Goal: Task Accomplishment & Management: Manage account settings

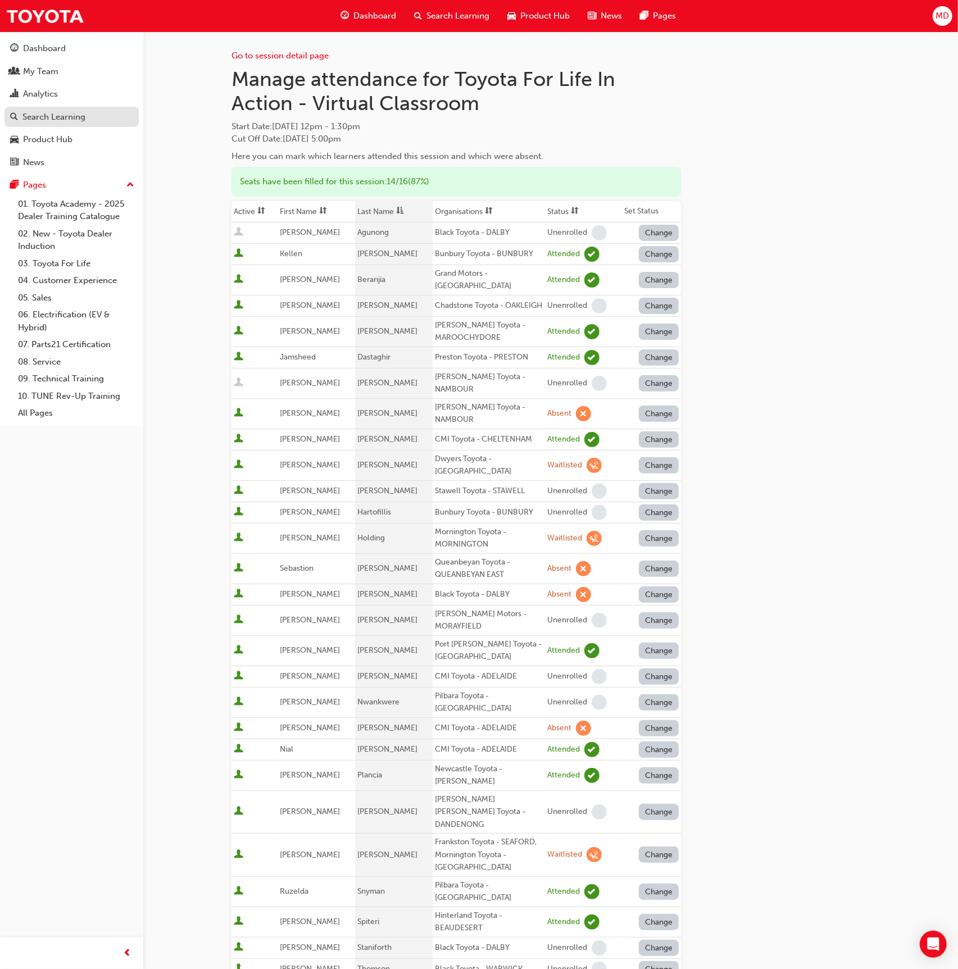
click at [61, 115] on div "Search Learning" at bounding box center [53, 117] width 63 height 13
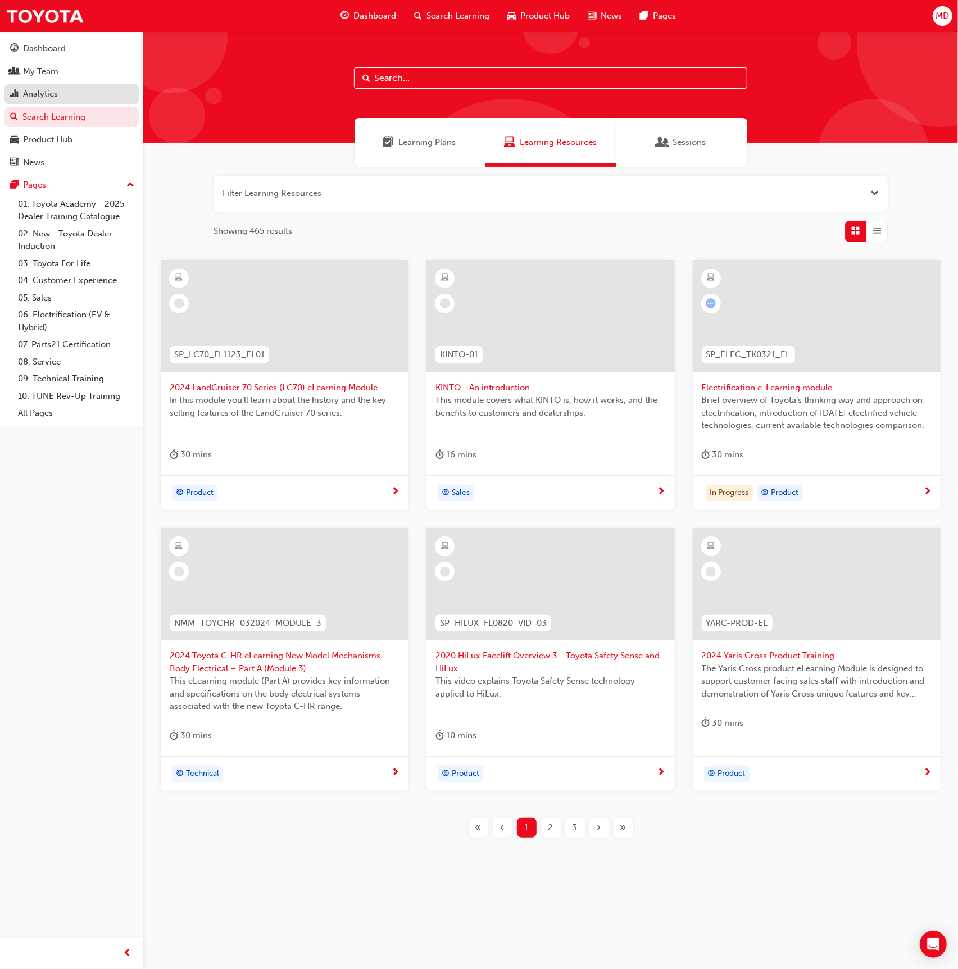
click at [54, 92] on div "Analytics" at bounding box center [40, 94] width 35 height 13
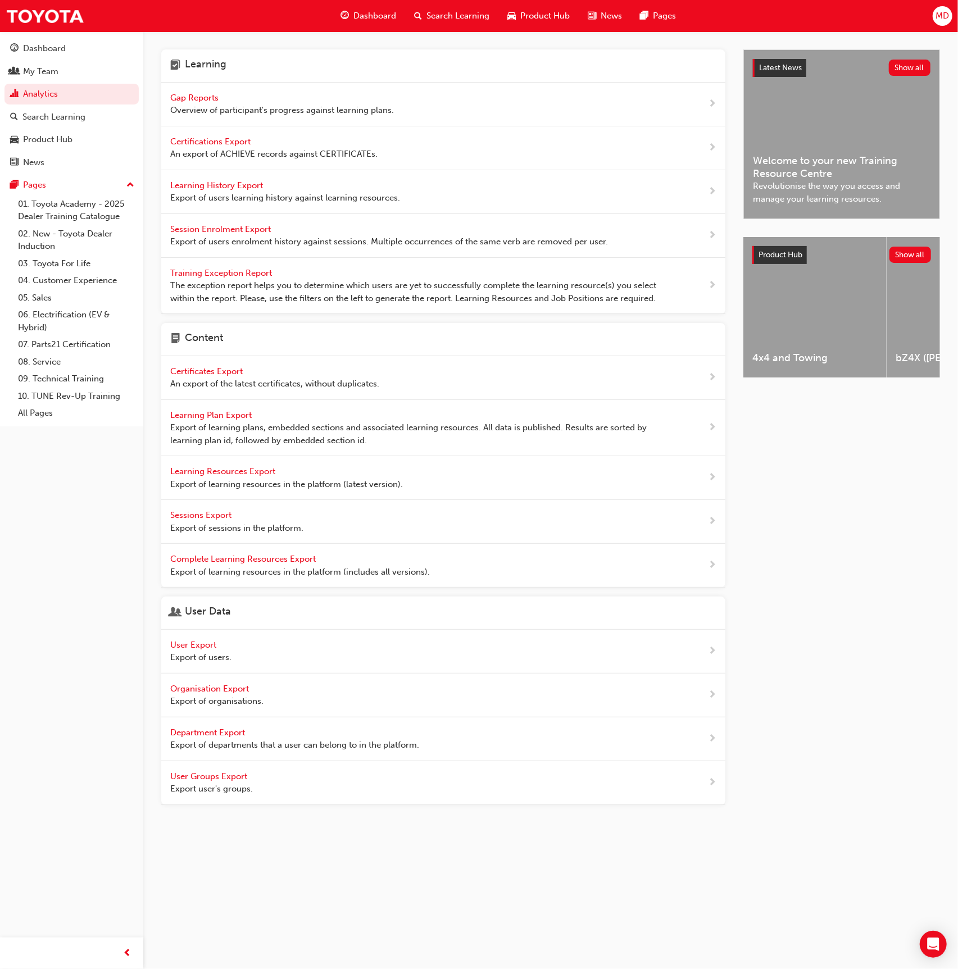
click at [248, 193] on span "Export of users learning history against learning resources." at bounding box center [285, 198] width 230 height 13
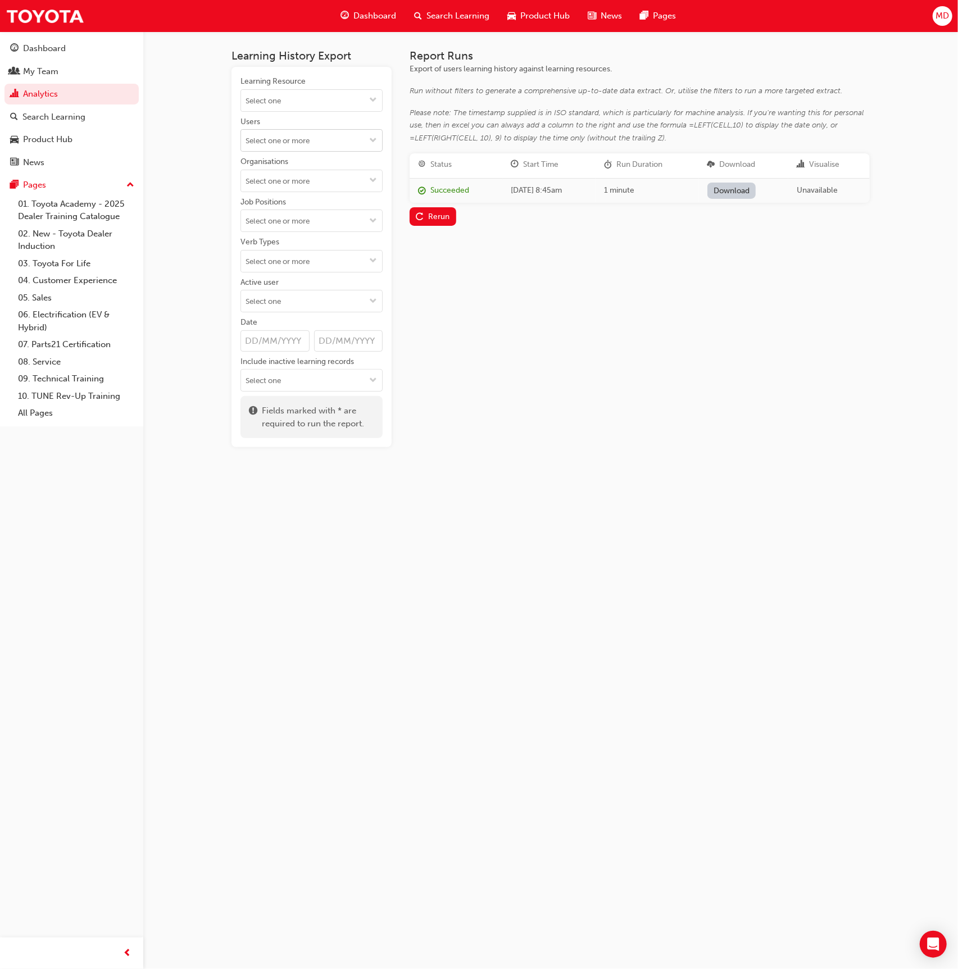
click at [312, 146] on input "Users" at bounding box center [311, 140] width 141 height 21
type input "l"
drag, startPoint x: 181, startPoint y: 177, endPoint x: 207, endPoint y: 179, distance: 26.5
click at [180, 177] on div "Learning History Export Learning Resource Users No results, type at least 2 cha…" at bounding box center [479, 484] width 958 height 969
click at [283, 184] on input "Organisations" at bounding box center [311, 180] width 141 height 21
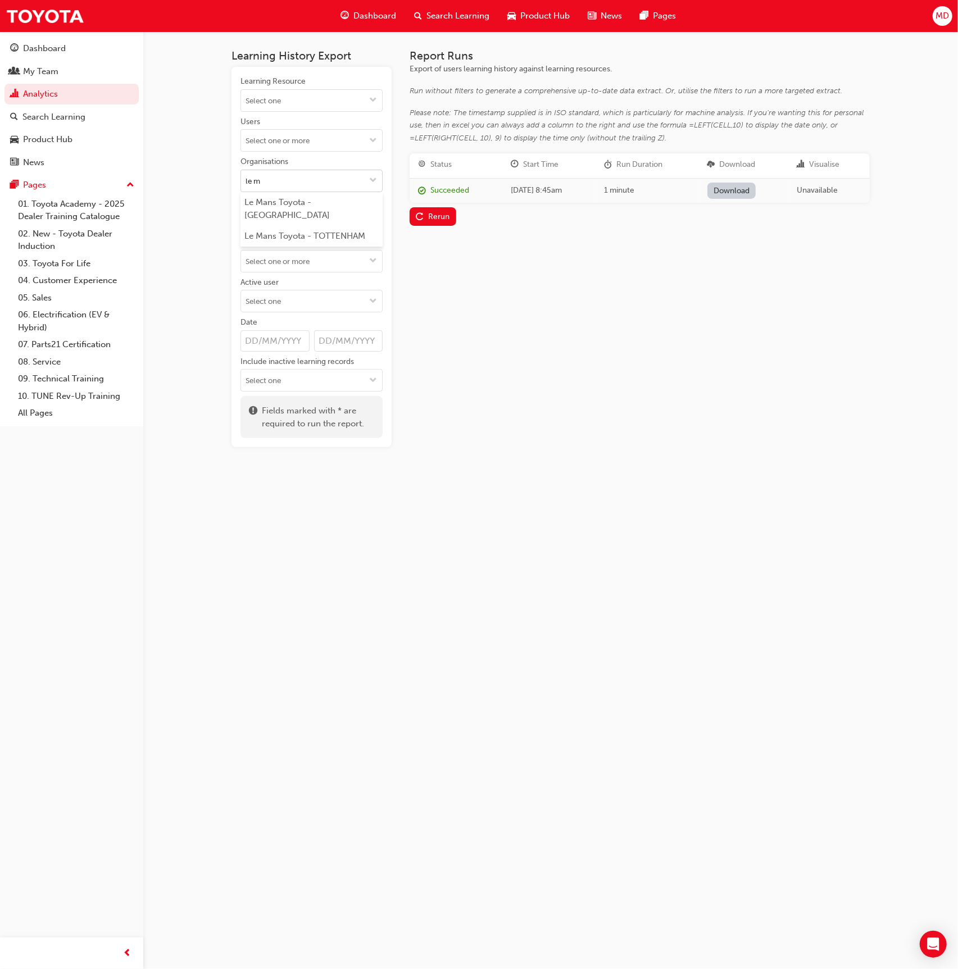
type input "le ma"
click at [330, 199] on li "Le Mans Toyota - DEER PARK" at bounding box center [312, 209] width 142 height 34
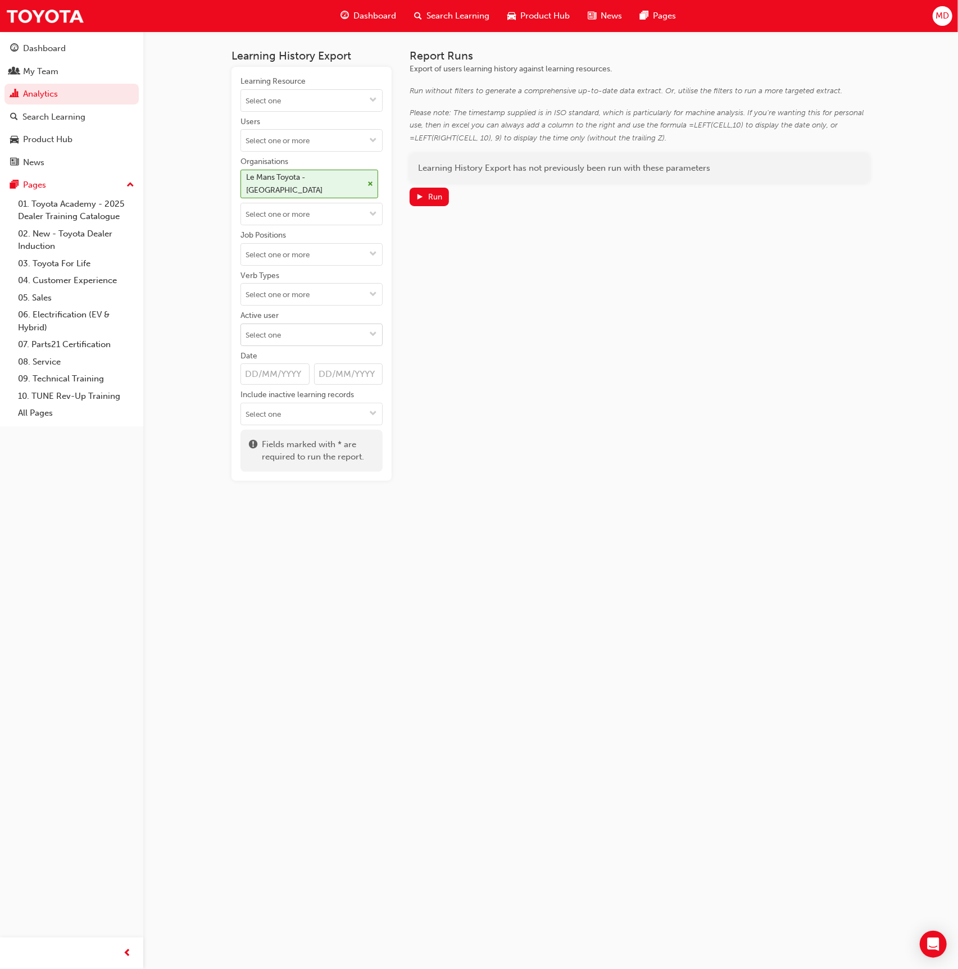
click at [294, 324] on input "Active user" at bounding box center [311, 334] width 141 height 21
click at [314, 367] on li "Inactive users" at bounding box center [312, 377] width 142 height 21
click at [312, 246] on input "Job Positions" at bounding box center [311, 254] width 141 height 21
type input "tech"
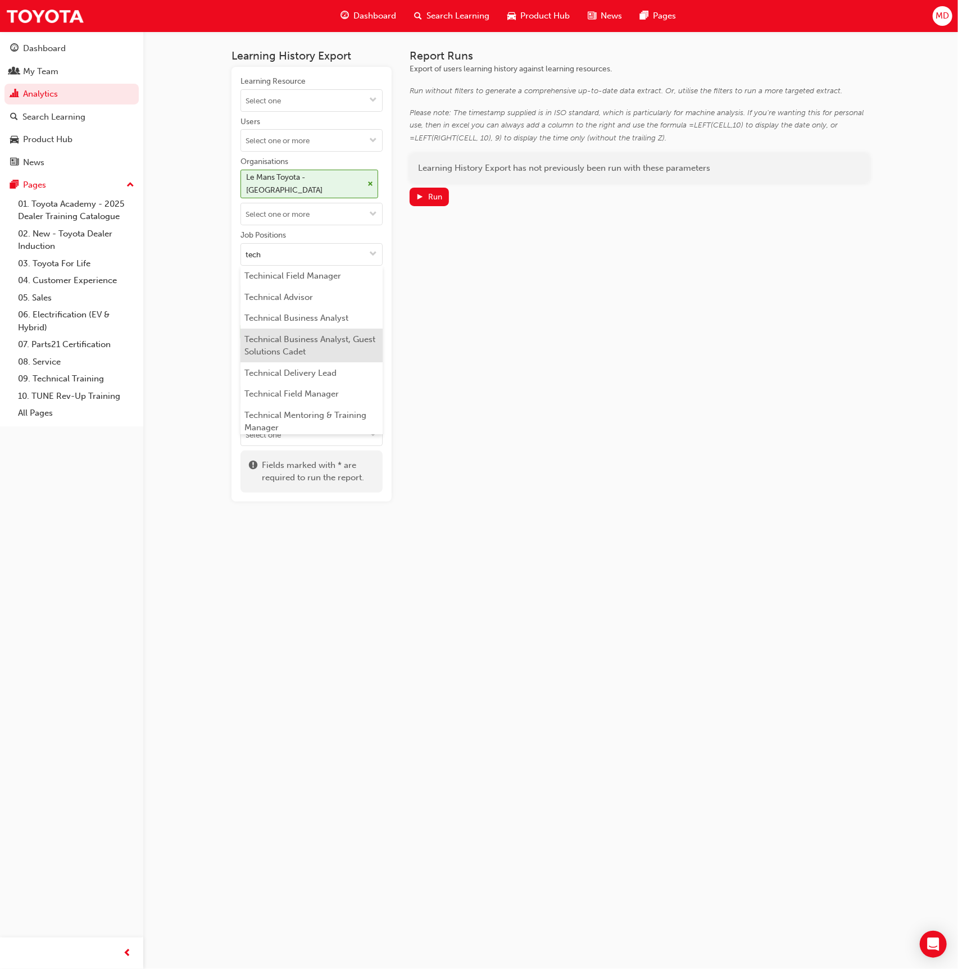
scroll to position [156, 0]
click at [305, 398] on li "Technical Translator & Job Request Coordinator" at bounding box center [312, 397] width 142 height 34
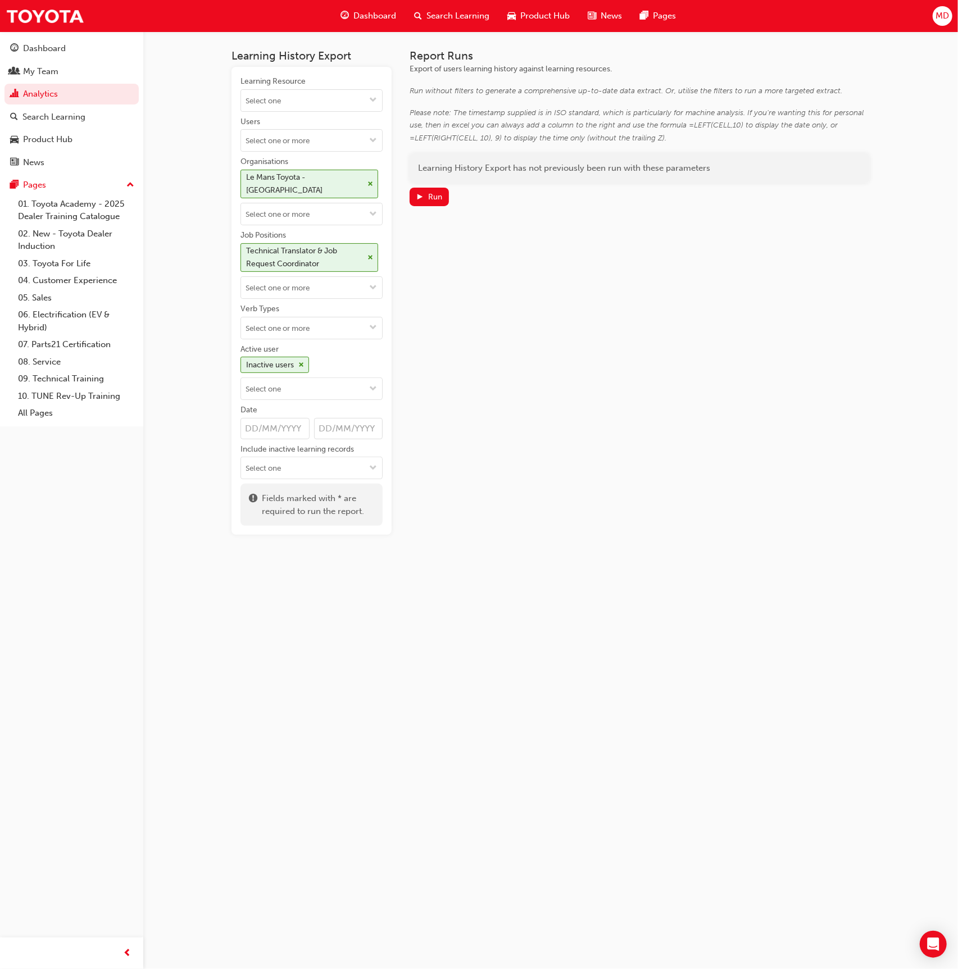
drag, startPoint x: 370, startPoint y: 240, endPoint x: 332, endPoint y: 258, distance: 42.2
click at [369, 255] on span "cross-icon" at bounding box center [371, 258] width 6 height 7
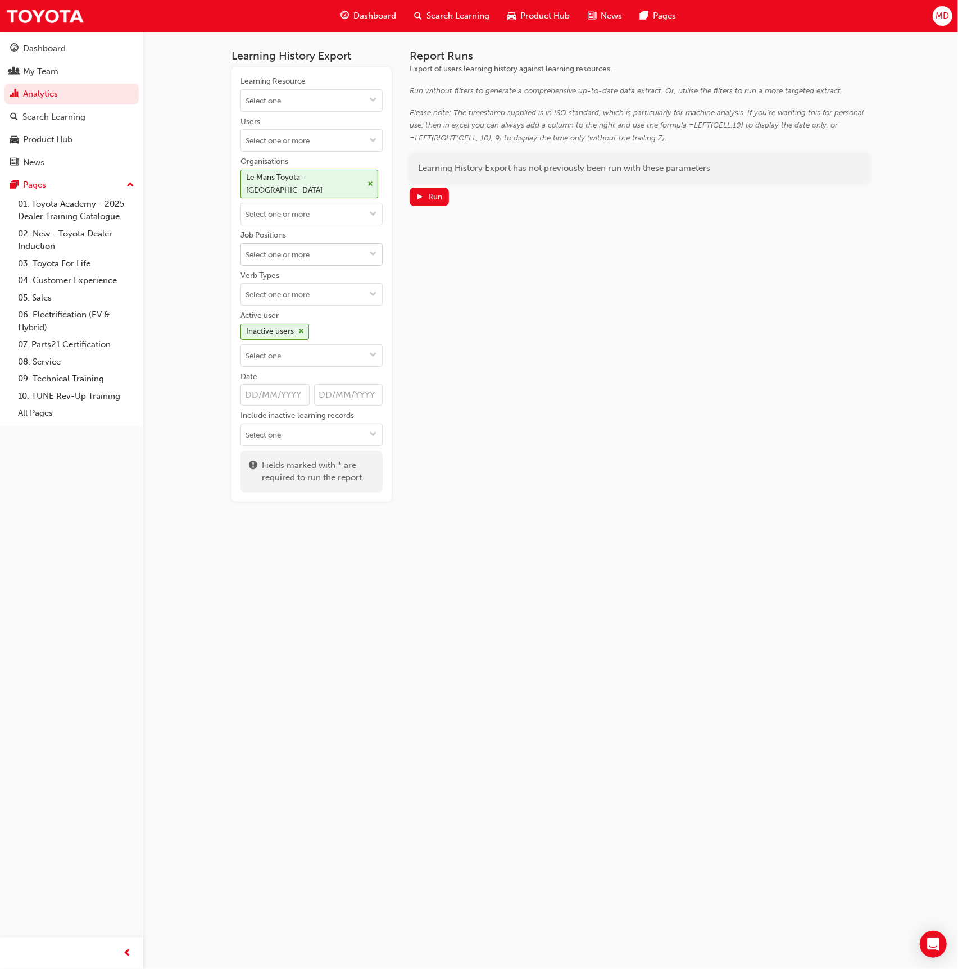
click at [320, 244] on input "Job Positions" at bounding box center [311, 254] width 141 height 21
click at [319, 414] on li "Technician" at bounding box center [312, 424] width 142 height 21
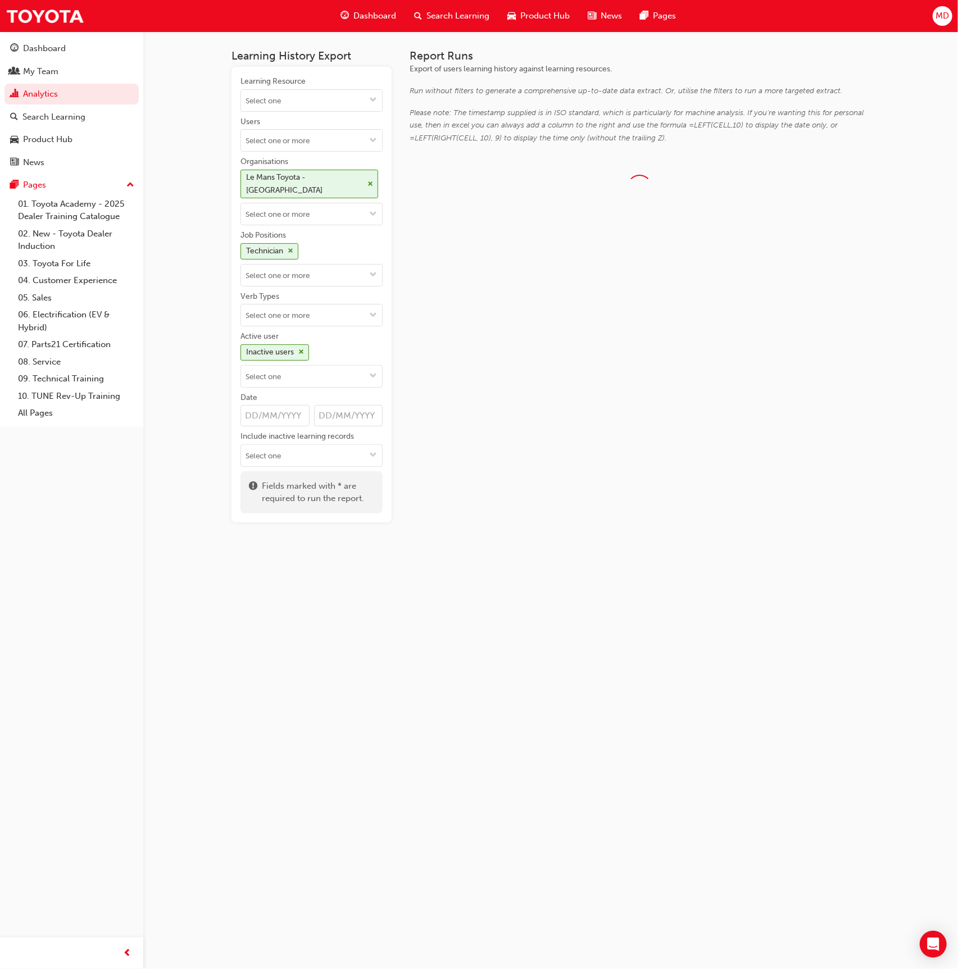
scroll to position [0, 0]
click at [734, 189] on link "Download" at bounding box center [734, 191] width 49 height 16
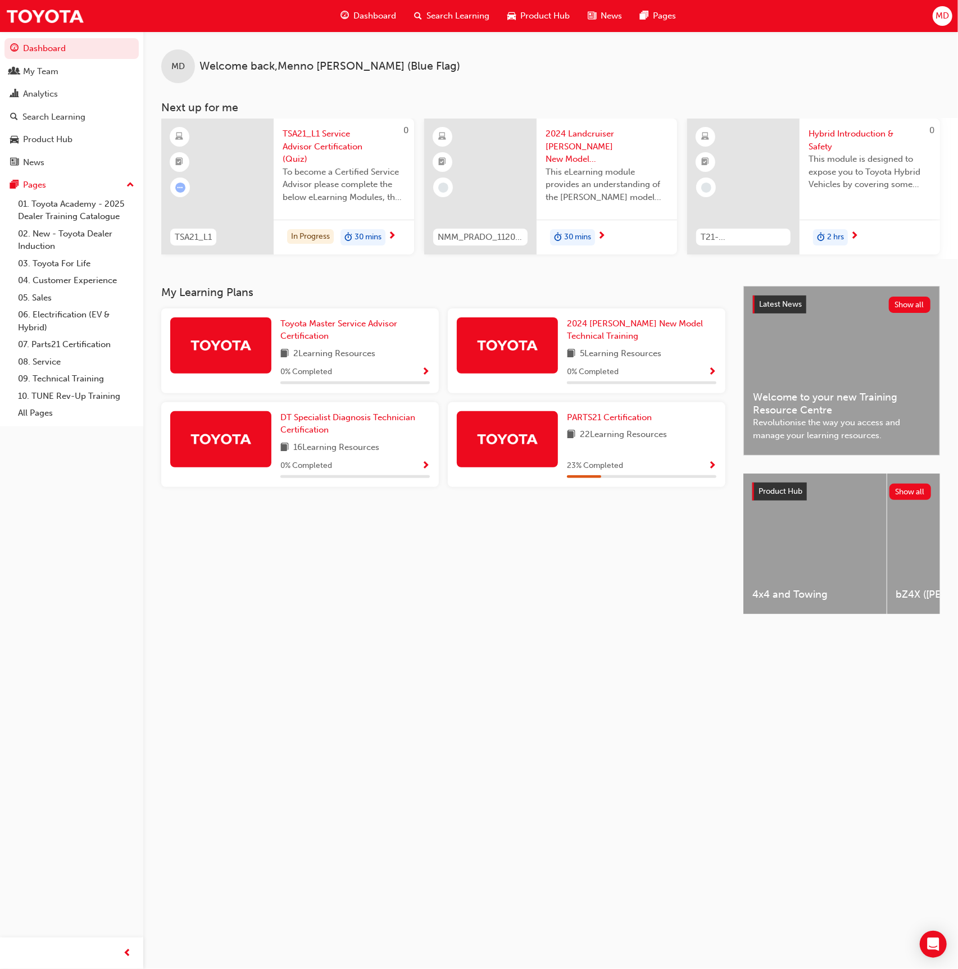
click at [946, 14] on span "MD" at bounding box center [942, 16] width 13 height 13
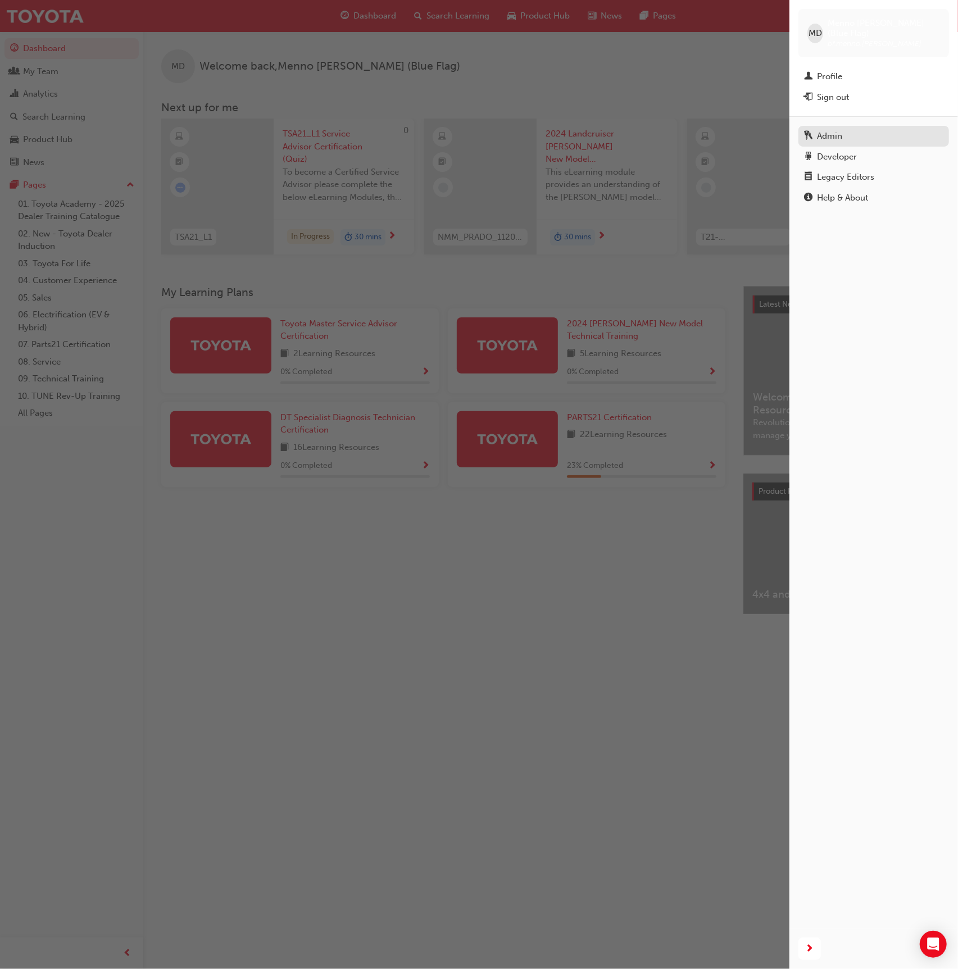
click at [835, 130] on div "Admin" at bounding box center [829, 136] width 25 height 13
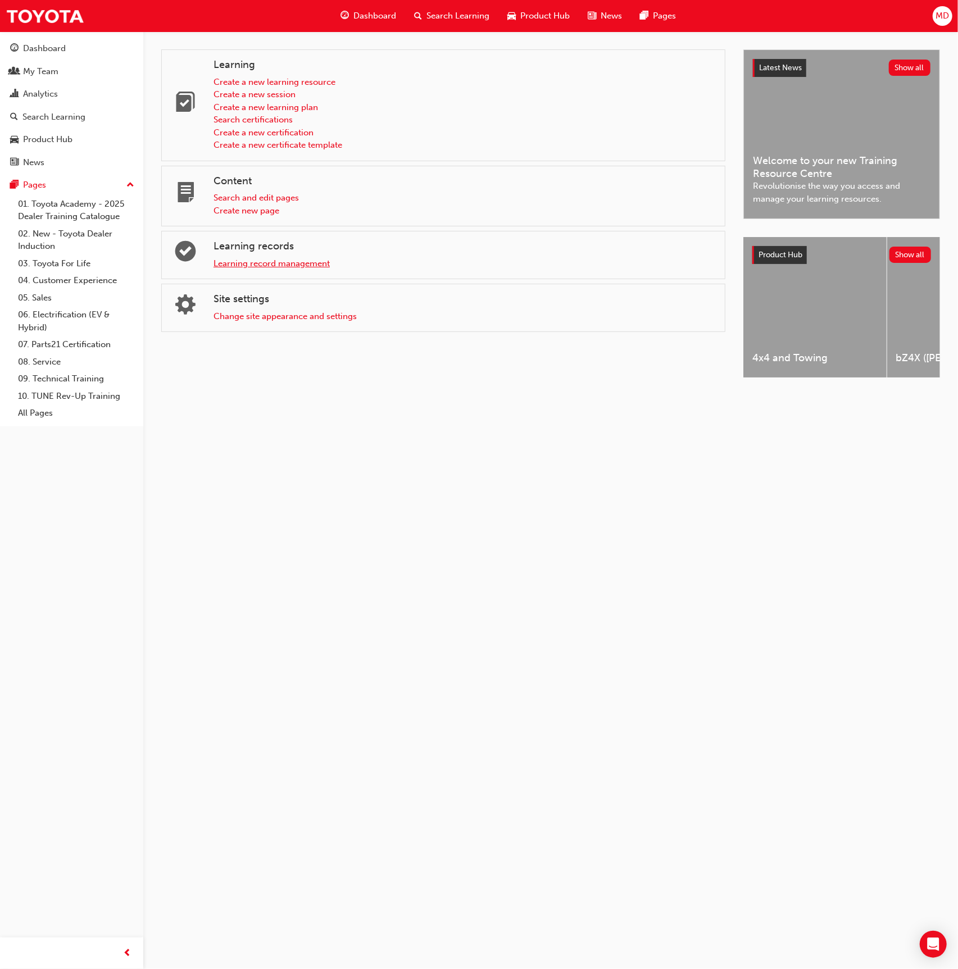
click at [287, 261] on link "Learning record management" at bounding box center [272, 264] width 116 height 10
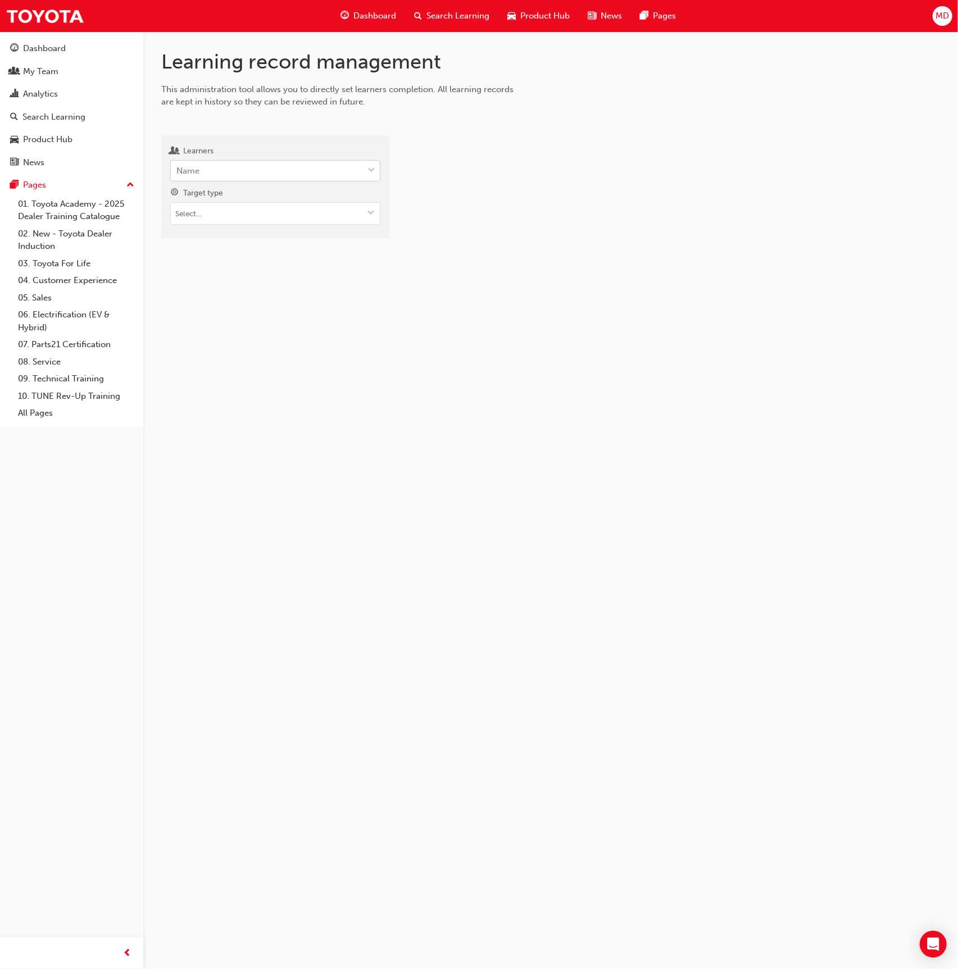
click at [242, 170] on div "Name" at bounding box center [267, 171] width 192 height 20
click at [178, 170] on input "Learners Name" at bounding box center [176, 171] width 1 height 10
type input "gun"
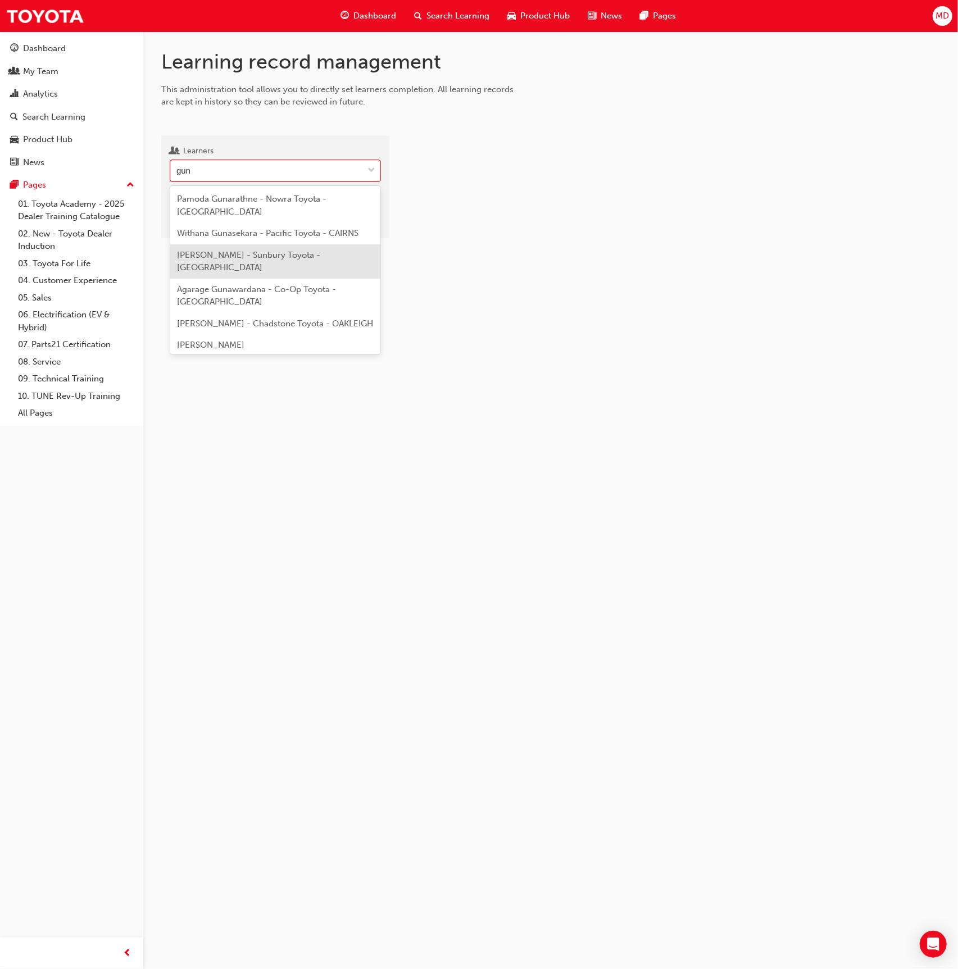
click at [306, 260] on span "Ivon Gunasekera - Sunbury Toyota - SUNBURY" at bounding box center [248, 261] width 143 height 23
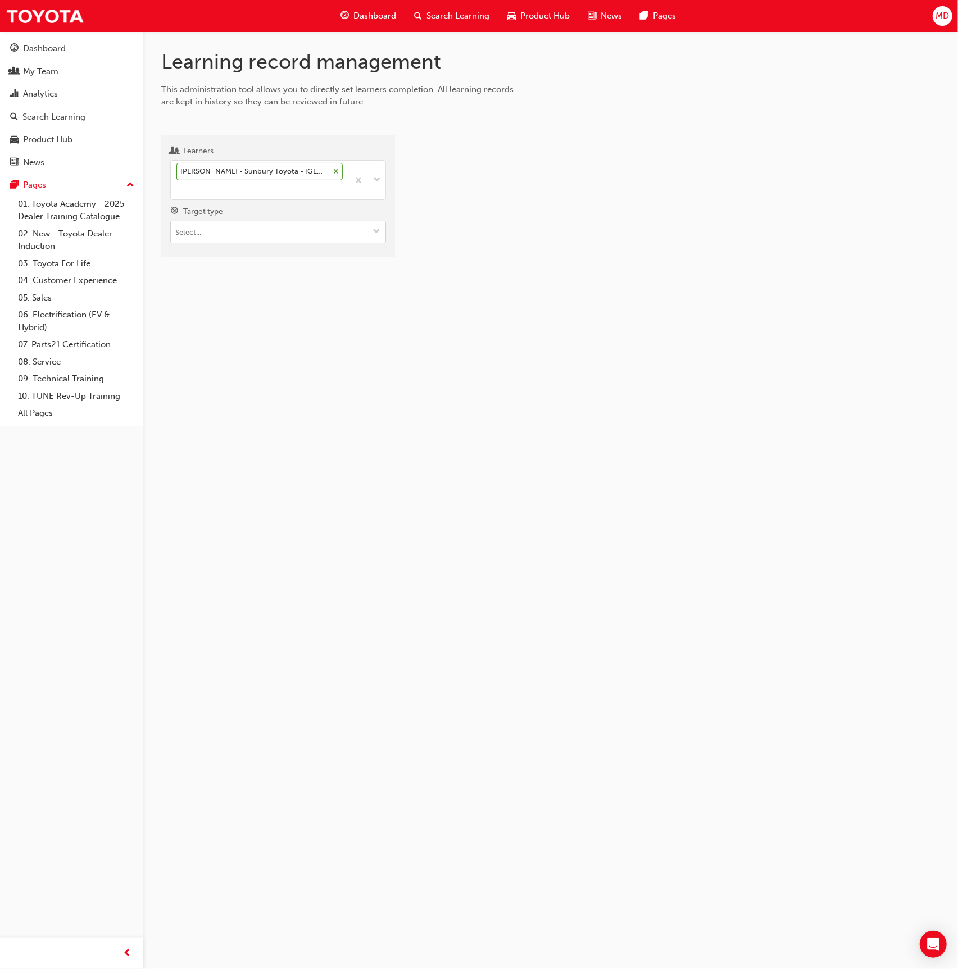
click at [213, 241] on input "Target type" at bounding box center [278, 231] width 215 height 21
drag, startPoint x: 234, startPoint y: 252, endPoint x: 255, endPoint y: 308, distance: 59.6
click at [234, 253] on li "Learning resource - eLearning module" at bounding box center [278, 253] width 216 height 21
click at [247, 302] on input "Learning resource" at bounding box center [278, 295] width 215 height 21
type input "5"
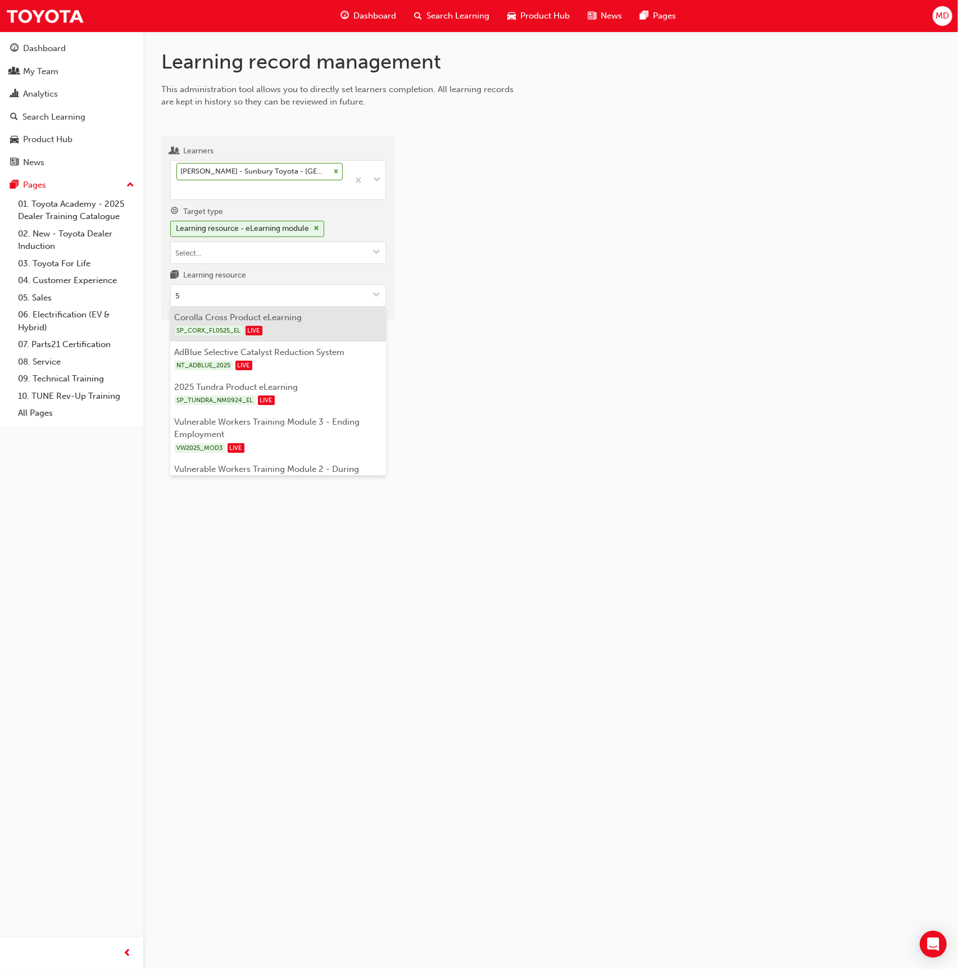
click at [235, 315] on li "Corolla Cross Product eLearning SP_CORX_FL0525_EL LIVE" at bounding box center [278, 324] width 216 height 35
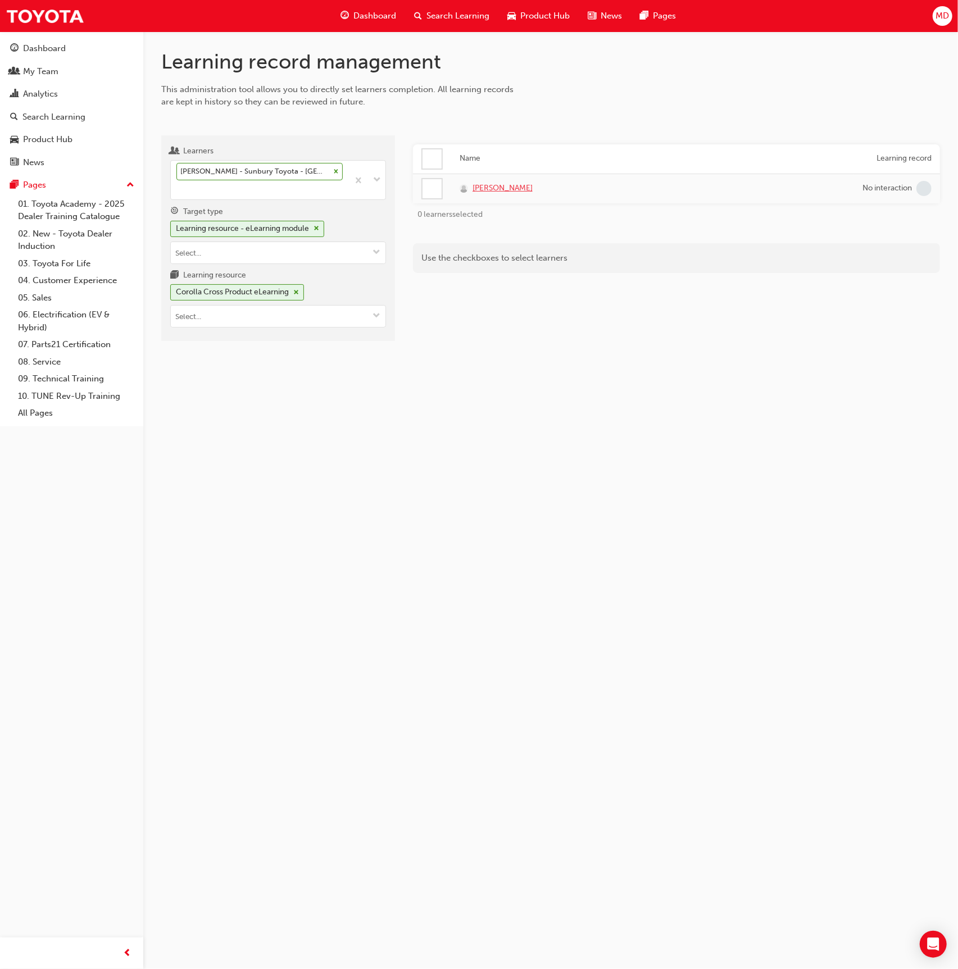
click at [512, 191] on span "Ivon Gunasekera" at bounding box center [503, 188] width 60 height 13
click at [248, 186] on div "Ivon Gunasekera - Sunbury Toyota - SUNBURY" at bounding box center [260, 180] width 178 height 39
click at [178, 186] on input "Learners Ivon Gunasekera - Sunbury Toyota - SUNBURY" at bounding box center [176, 190] width 1 height 10
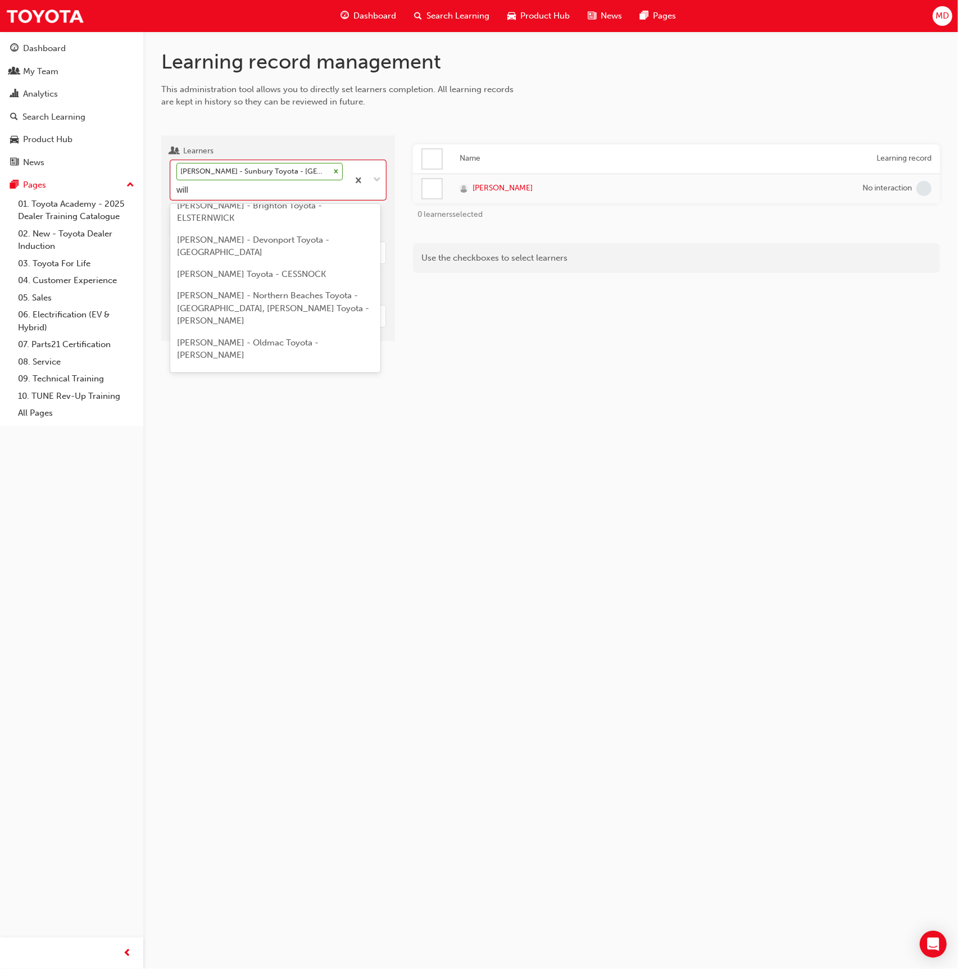
scroll to position [747, 0]
type input "will"
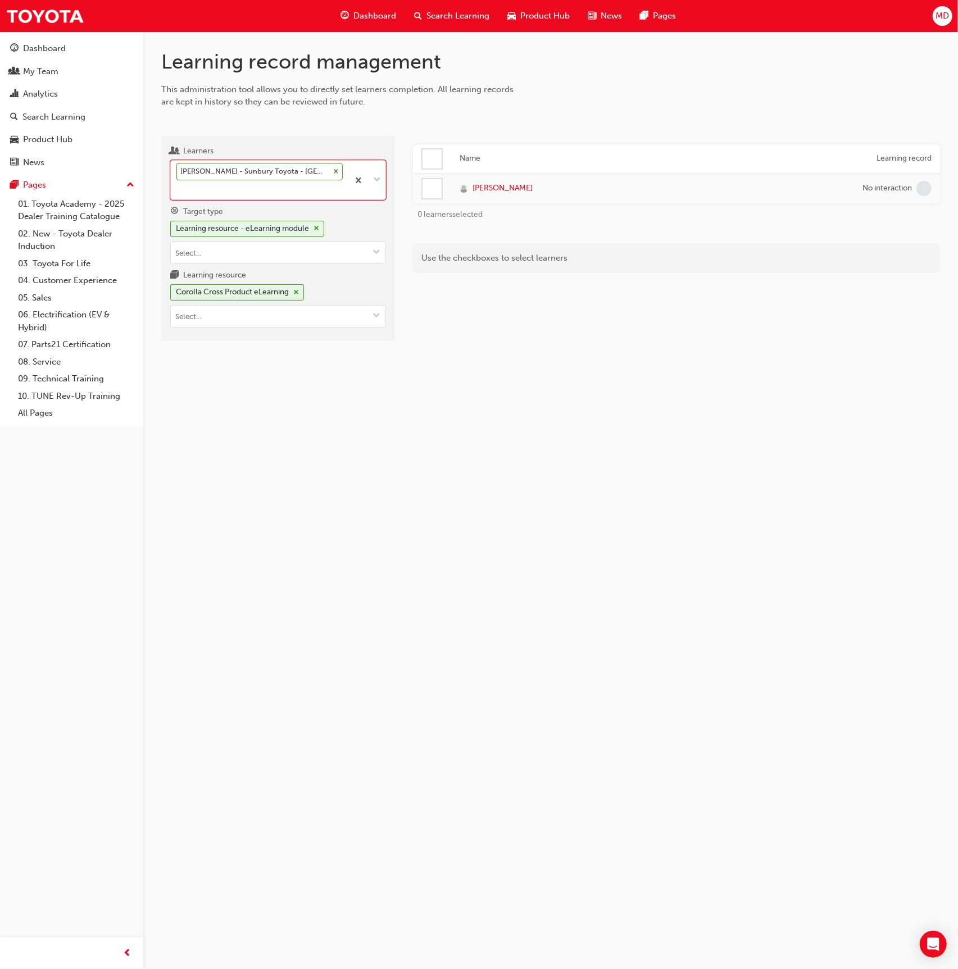
click at [216, 192] on div "Ivon Gunasekera - Sunbury Toyota - SUNBURY" at bounding box center [260, 180] width 178 height 39
click at [178, 192] on input "Learners option Ivon Gunasekera - Sunbury Toyota - SUNBURY, selected. 0 results…" at bounding box center [176, 190] width 1 height 10
click at [216, 192] on div "Ivon Gunasekera - Sunbury Toyota - SUNBURY" at bounding box center [260, 180] width 178 height 39
click at [178, 192] on input "Learners option Ivon Gunasekera - Sunbury Toyota - SUNBURY, selected. 0 results…" at bounding box center [176, 190] width 1 height 10
paste input "willoughby"
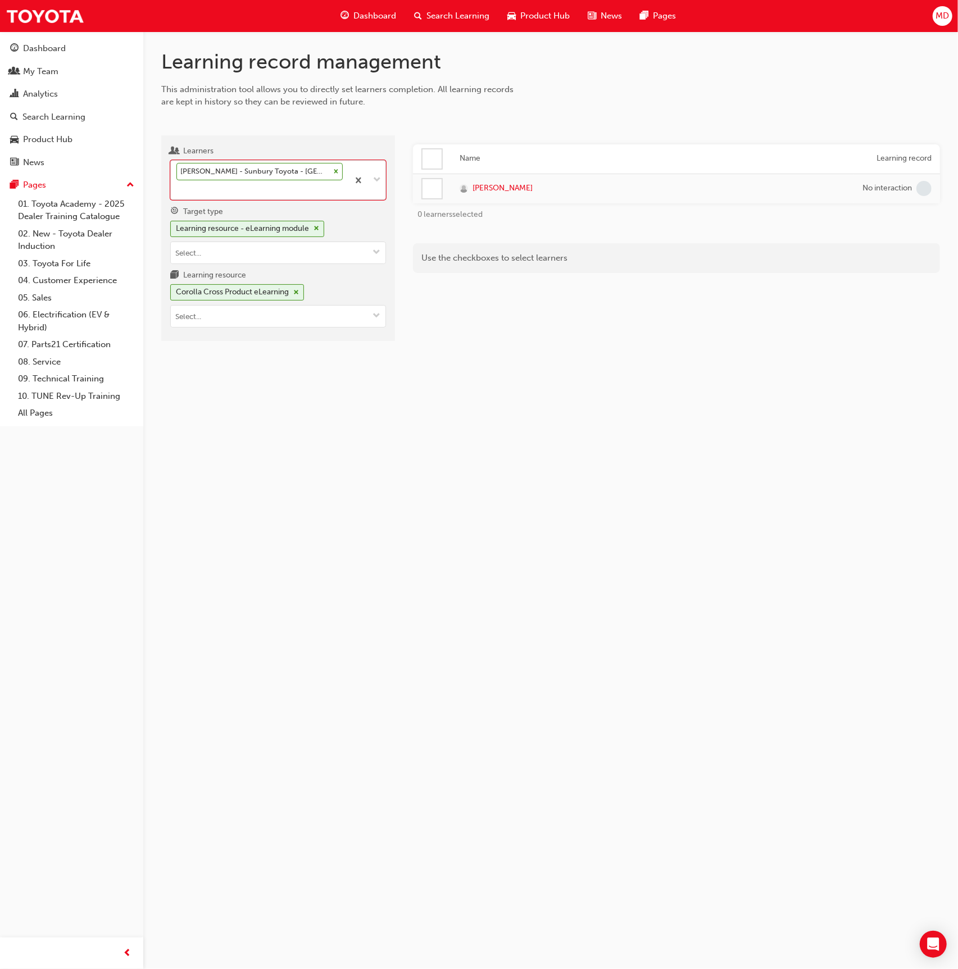
type input "willoughby"
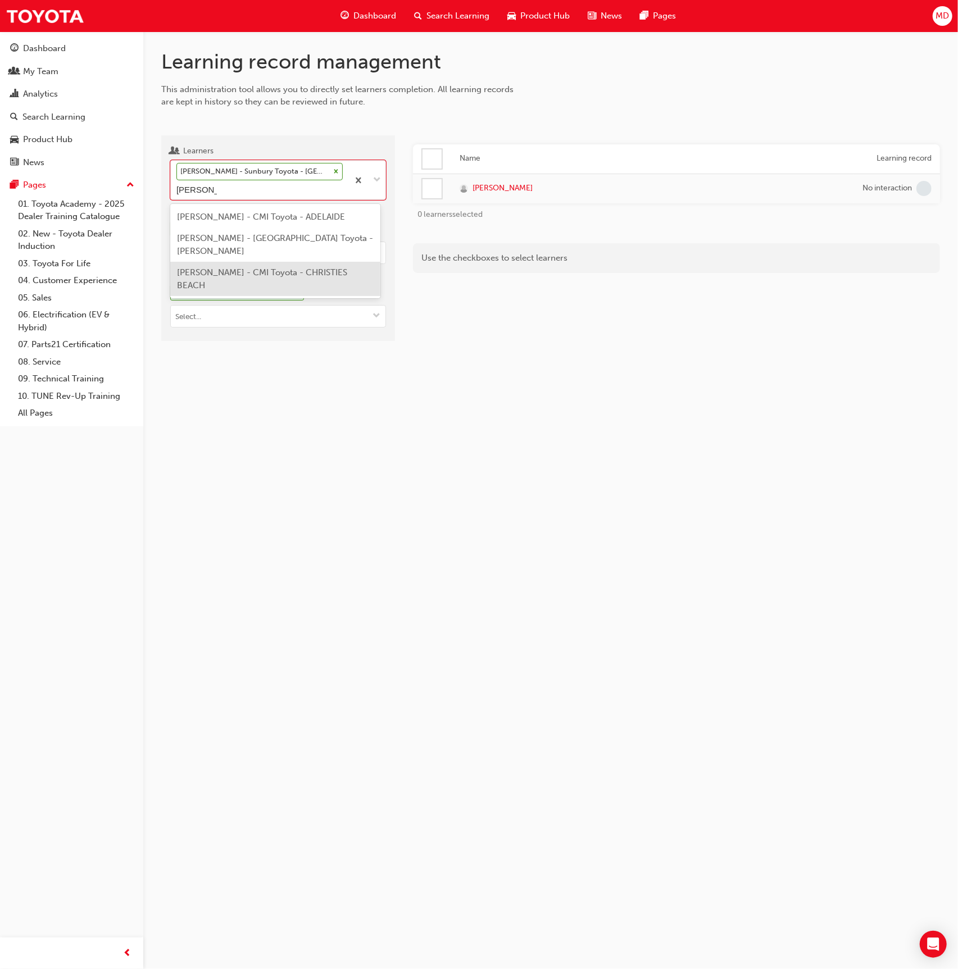
click at [224, 267] on span "Tim Willoughby - CMI Toyota - CHRISTIES BEACH" at bounding box center [262, 278] width 170 height 23
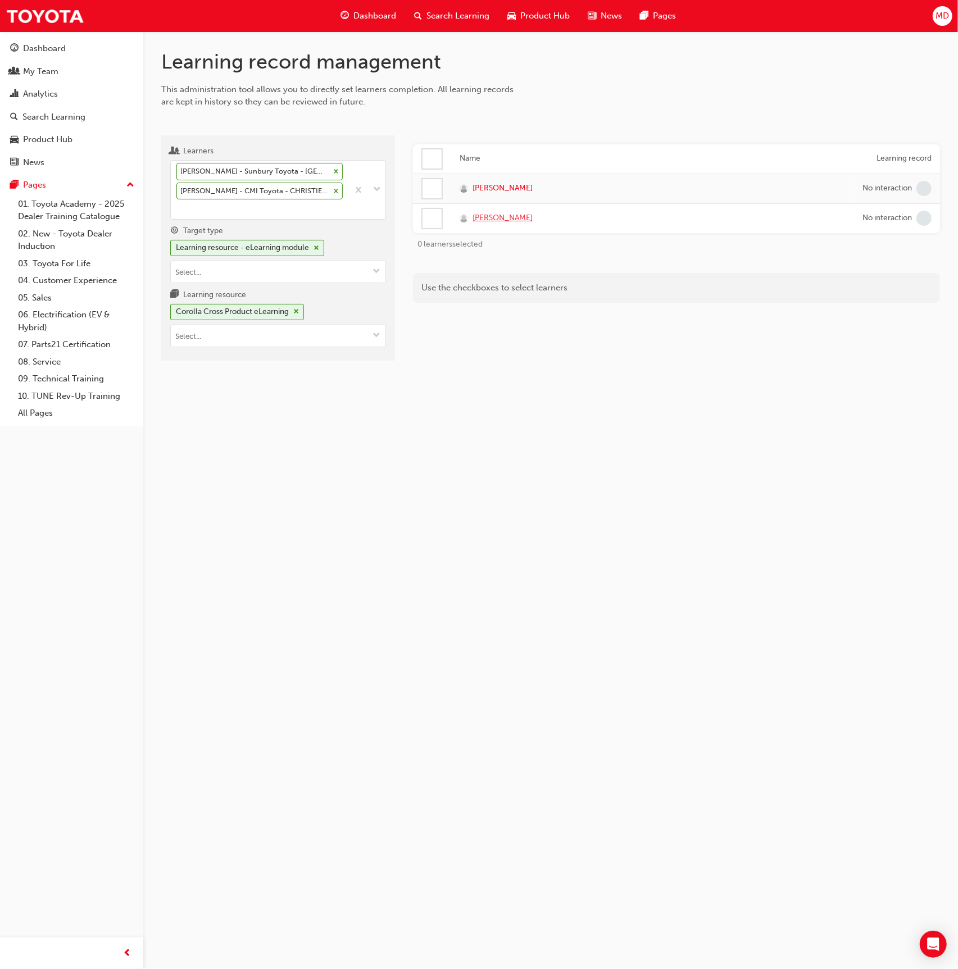
click at [496, 216] on span "Tim Willoughby" at bounding box center [503, 218] width 60 height 13
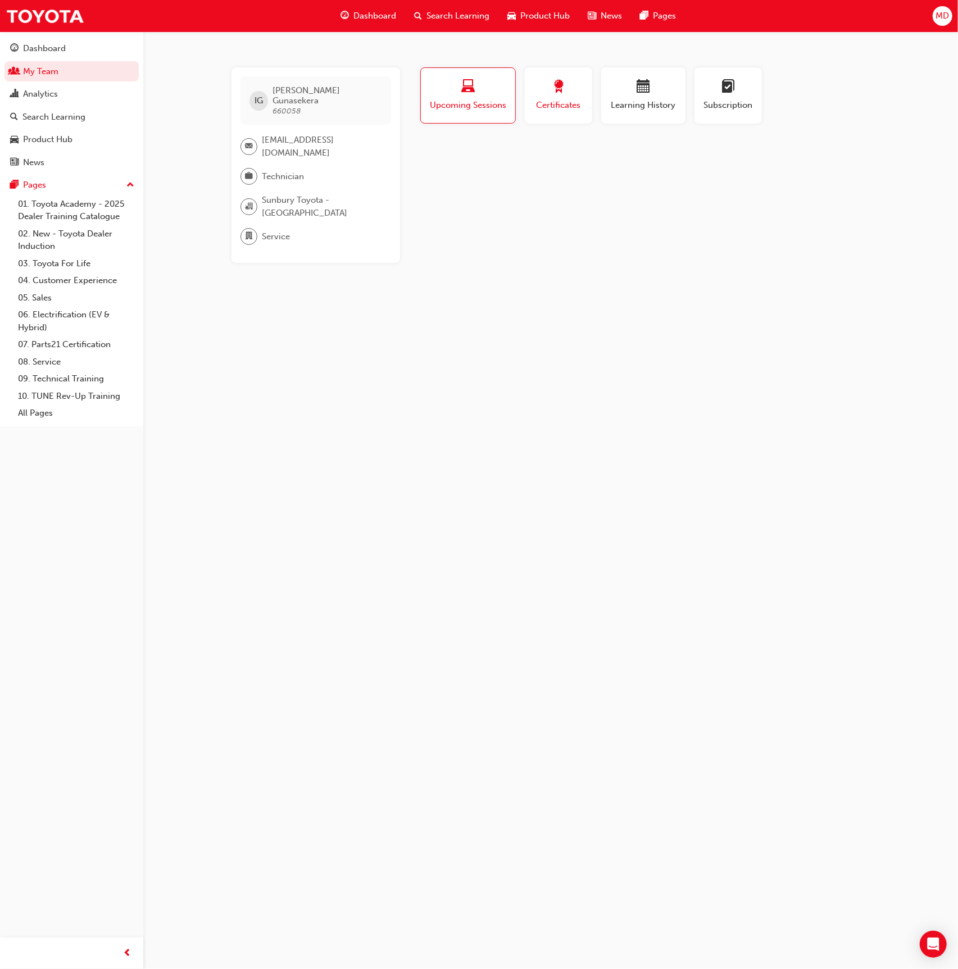
click at [557, 115] on button "Certificates" at bounding box center [558, 95] width 67 height 56
click at [654, 105] on span "Learning History" at bounding box center [643, 105] width 67 height 13
click at [642, 91] on span "calendar-icon" at bounding box center [643, 87] width 13 height 15
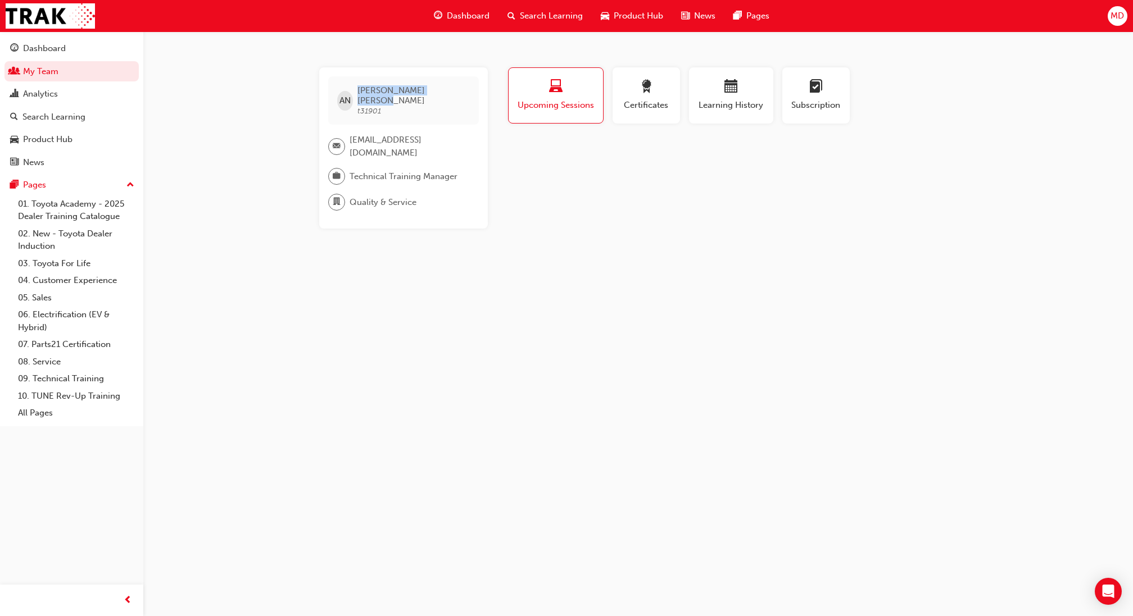
drag, startPoint x: 434, startPoint y: 88, endPoint x: 360, endPoint y: 88, distance: 74.2
click at [360, 88] on div "AN [PERSON_NAME] t31901" at bounding box center [403, 100] width 151 height 48
drag, startPoint x: 463, startPoint y: 166, endPoint x: 466, endPoint y: 159, distance: 8.3
click at [465, 165] on div "AN [PERSON_NAME] t31901 [EMAIL_ADDRESS][DOMAIN_NAME] Technical Training Manager…" at bounding box center [403, 147] width 169 height 161
drag, startPoint x: 455, startPoint y: 158, endPoint x: 346, endPoint y: 159, distance: 109.0
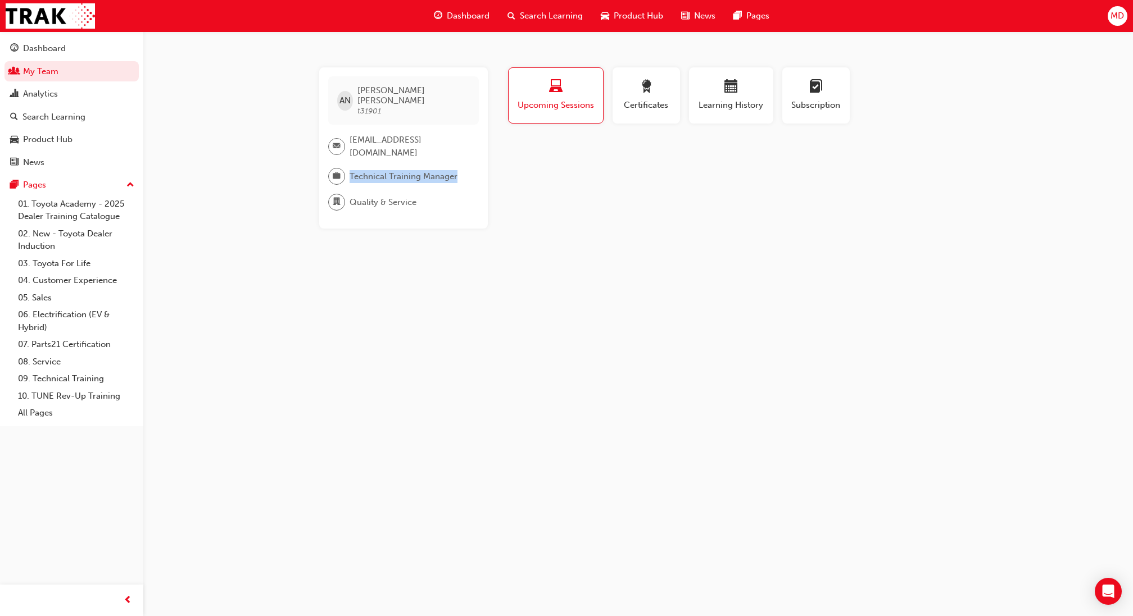
click at [346, 168] on div "Technical Training Manager" at bounding box center [399, 176] width 142 height 17
copy div "Technical Training Manager"
click at [1115, 11] on span "MD" at bounding box center [1116, 16] width 13 height 13
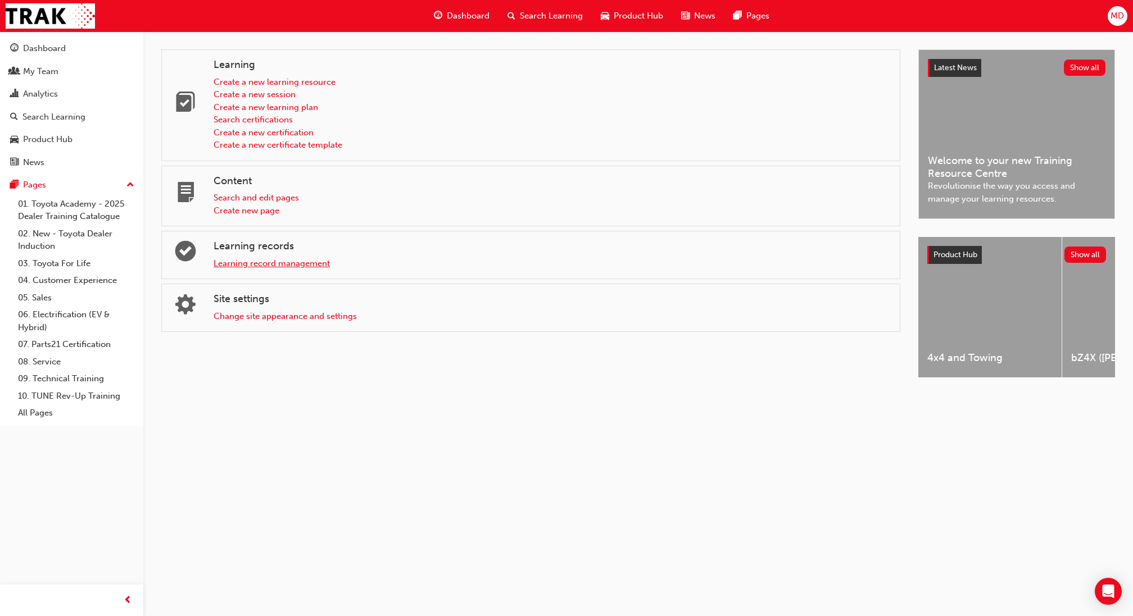
drag, startPoint x: 235, startPoint y: 272, endPoint x: 248, endPoint y: 261, distance: 16.3
click at [236, 271] on div "Learning records Learning record management" at bounding box center [530, 255] width 739 height 48
click at [248, 261] on link "Learning record management" at bounding box center [272, 264] width 116 height 10
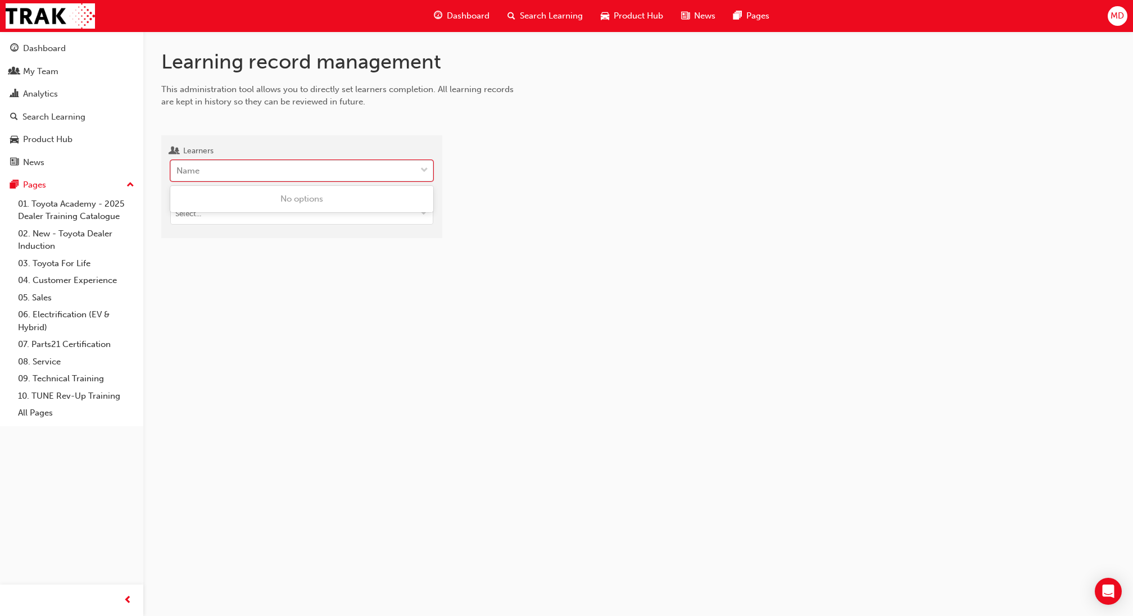
click at [288, 171] on div "Name" at bounding box center [293, 171] width 245 height 20
click at [178, 171] on input "Learners 0 results available. Use Up and Down to choose options, press Enter to…" at bounding box center [176, 171] width 1 height 10
type input "nicholls"
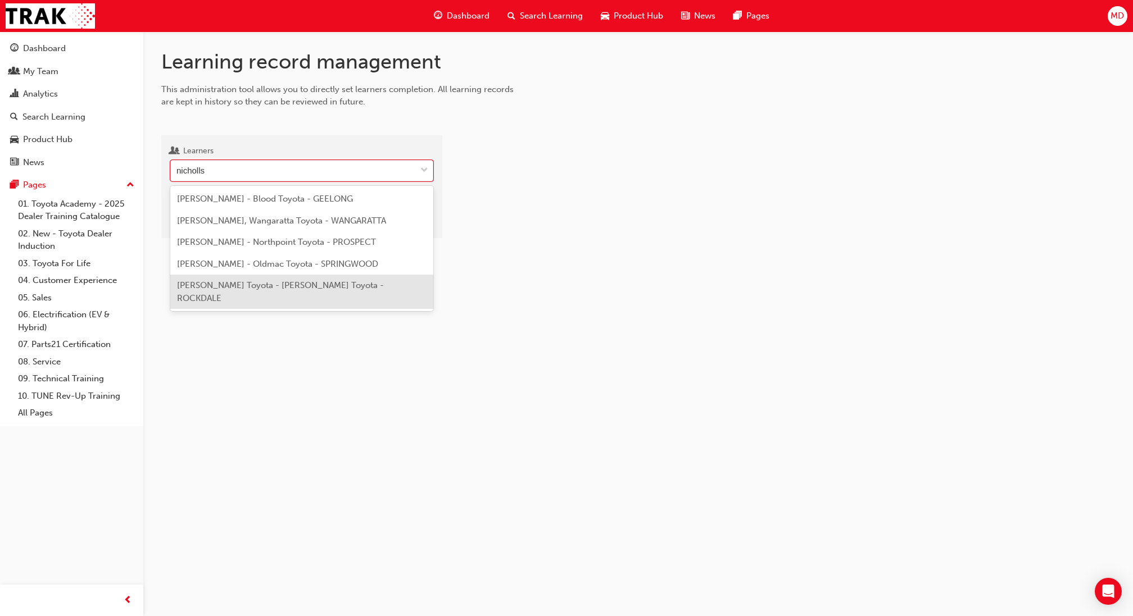
click at [279, 307] on div "Warren Nicholls - Stewart Toyota - SUTHERLAND, Stewart Toyota - ROCKDALE" at bounding box center [301, 292] width 263 height 34
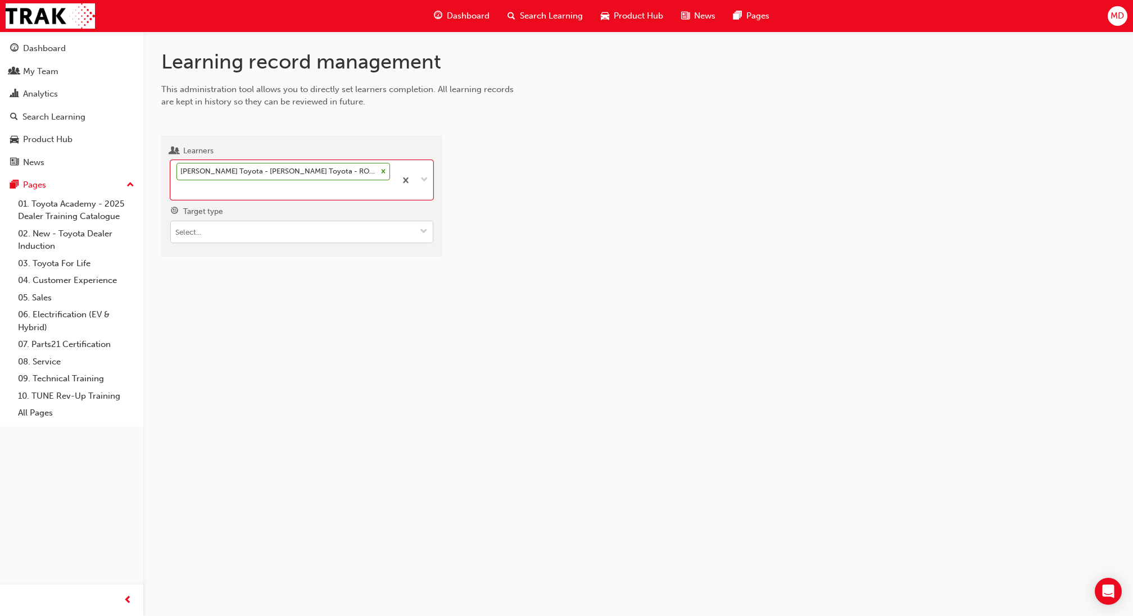
click at [370, 225] on input "Target type" at bounding box center [302, 231] width 262 height 21
click at [364, 243] on li "Learning resource - eLearning module" at bounding box center [301, 253] width 263 height 21
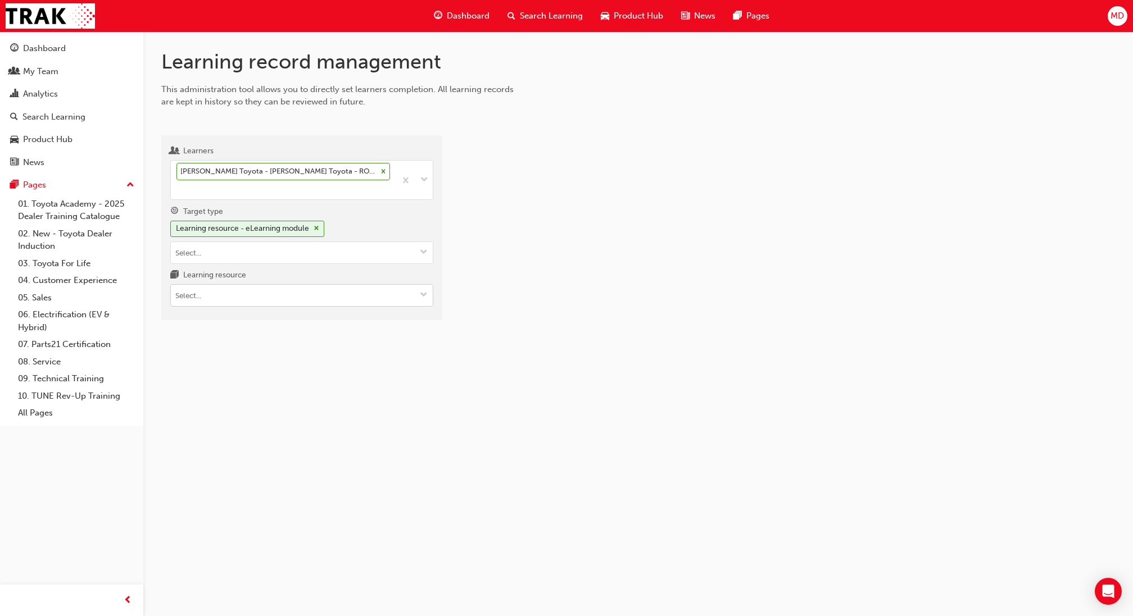
type input "4"
click at [331, 297] on input "4" at bounding box center [302, 295] width 262 height 21
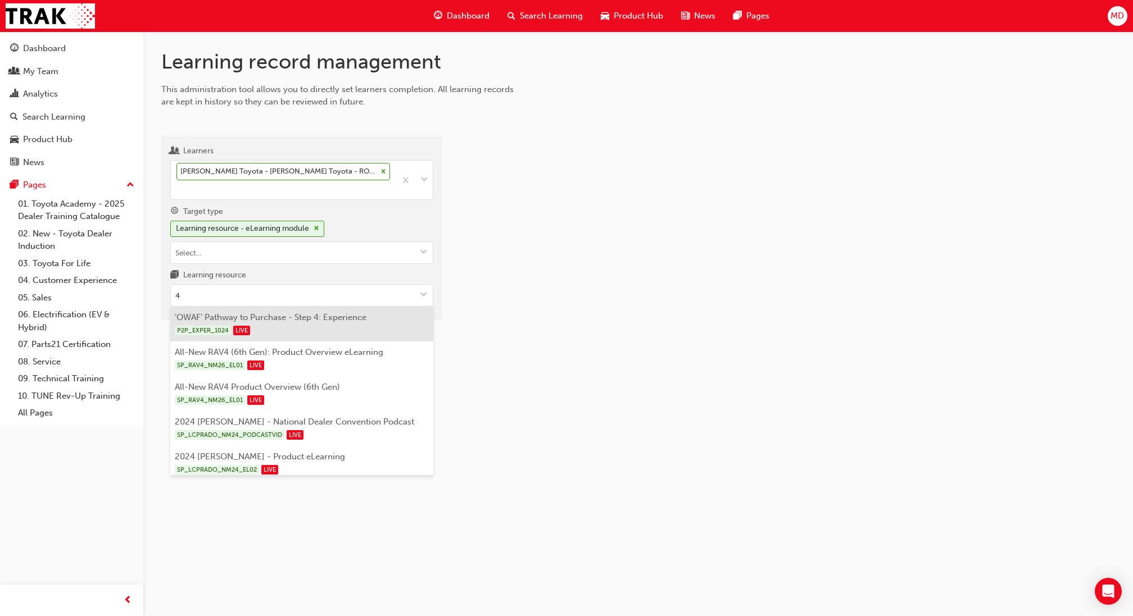
click at [333, 327] on div "P2P_EXPER_1024 LIVE" at bounding box center [302, 331] width 255 height 14
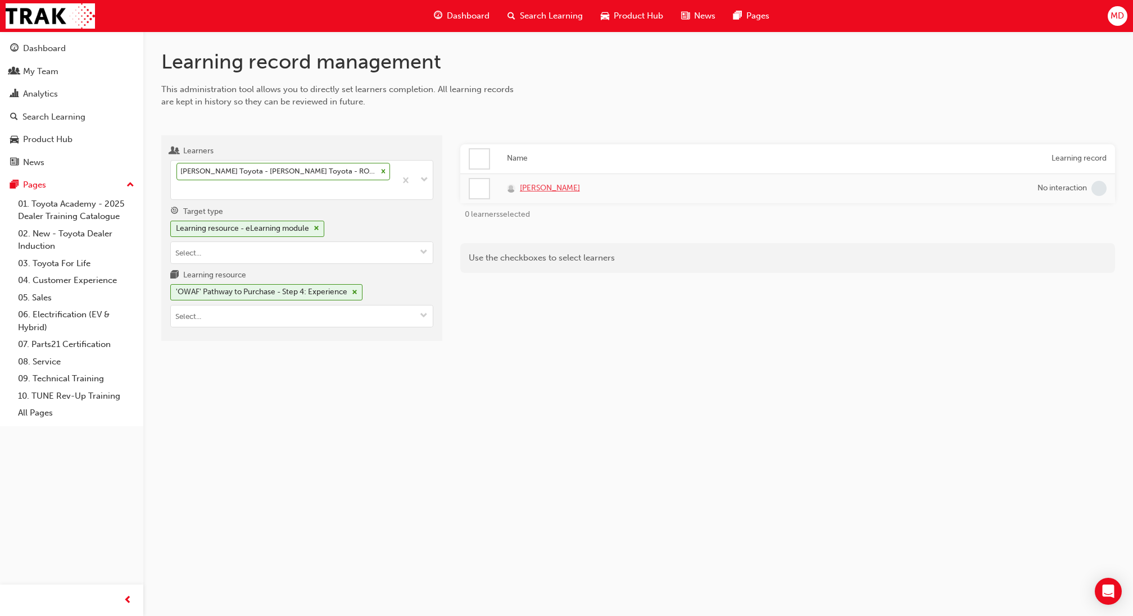
click at [529, 190] on span "Warren Nicholls" at bounding box center [550, 188] width 60 height 13
click at [308, 189] on div "Warren Nicholls - Stewart Toyota - SUTHERLAND, Stewart Toyota - ROCKDALE" at bounding box center [283, 180] width 225 height 39
click at [178, 189] on input "Learners Warren Nicholls - Stewart Toyota - SUTHERLAND, Stewart Toyota - ROCKDA…" at bounding box center [176, 190] width 1 height 10
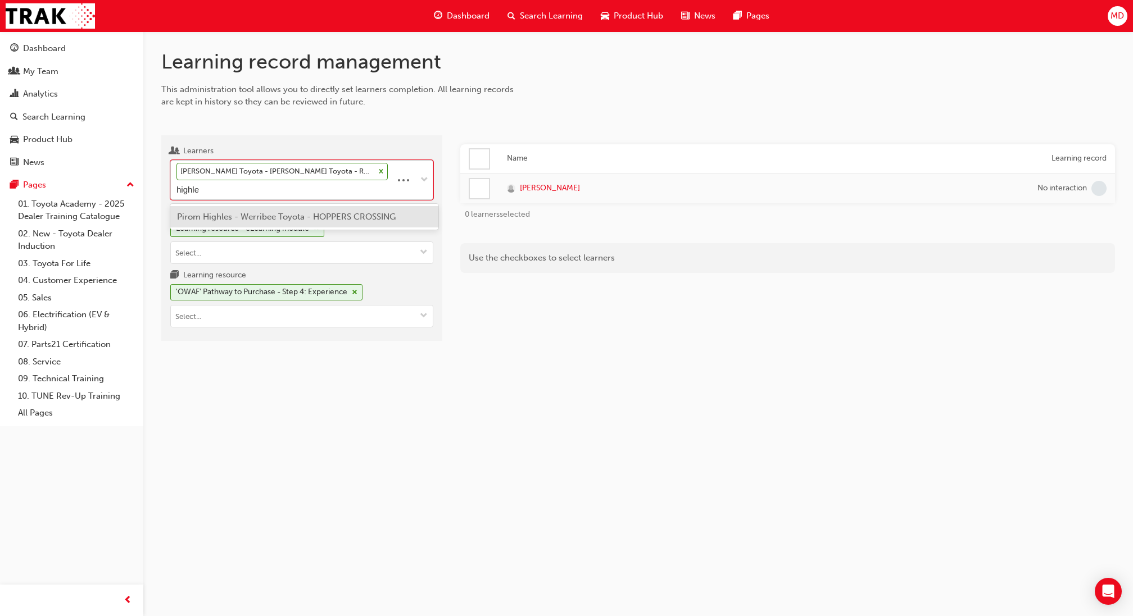
type input "highles"
click at [289, 220] on span "Pirom Highles - Werribee Toyota - HOPPERS CROSSING" at bounding box center [286, 217] width 219 height 10
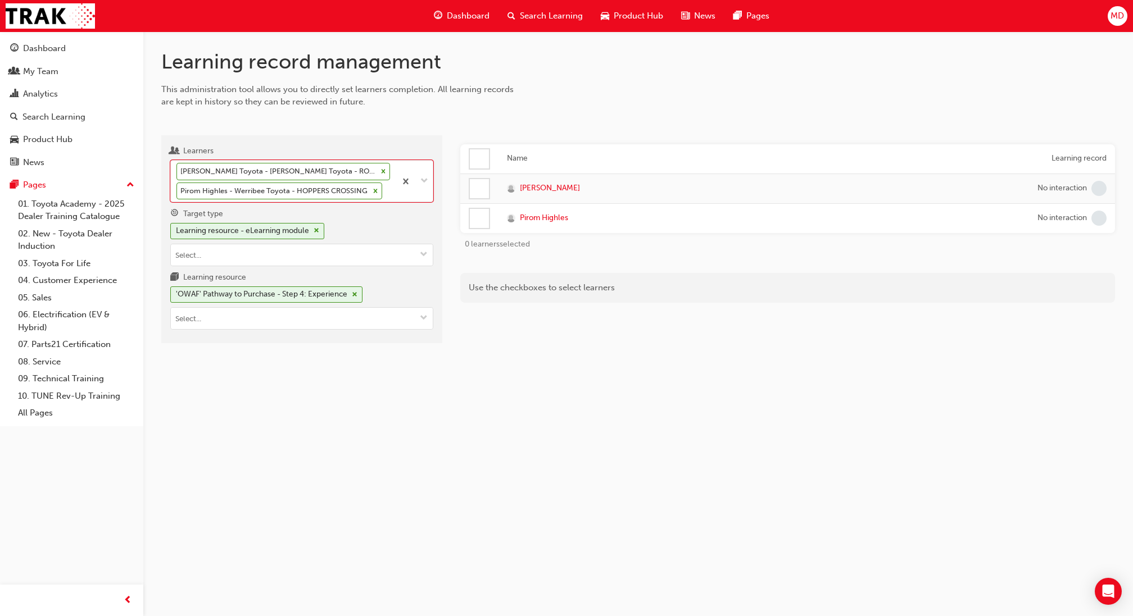
click at [567, 224] on td "Pirom Highles" at bounding box center [763, 218] width 531 height 30
click at [564, 217] on span "Pirom Highles" at bounding box center [544, 218] width 48 height 13
click at [389, 187] on div "Warren Nicholls - Stewart Toyota - SUTHERLAND, Stewart Toyota - ROCKDALE Pirom …" at bounding box center [283, 181] width 225 height 41
click at [386, 187] on input "Learners Warren Nicholls - Stewart Toyota - SUTHERLAND, Stewart Toyota - ROCKDA…" at bounding box center [384, 191] width 1 height 10
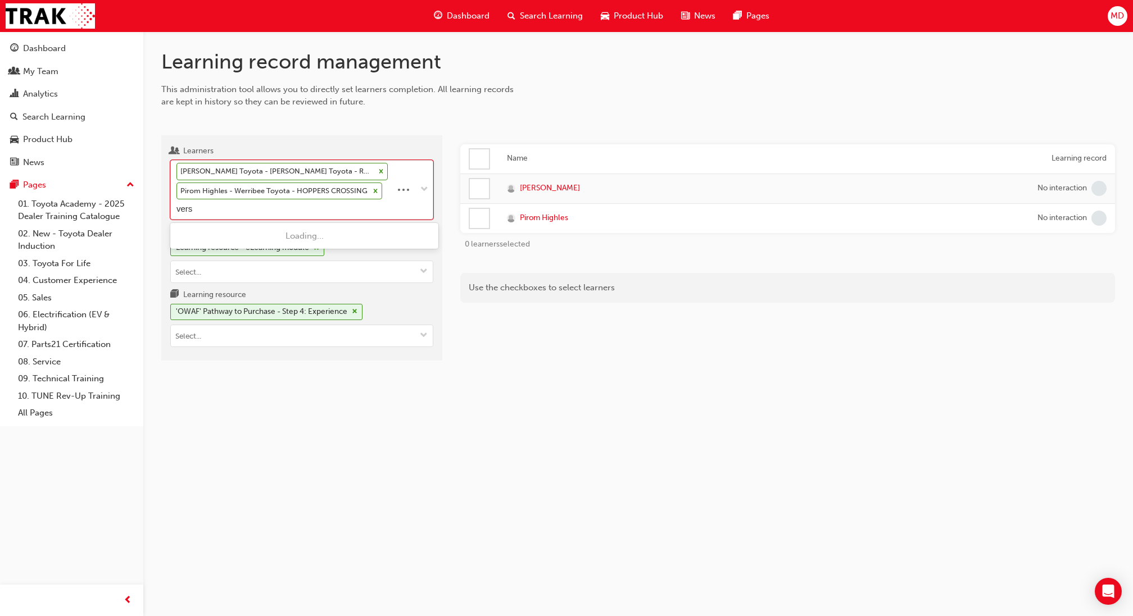
type input "versa"
click at [257, 236] on span "Kylie Versace - Scarboro Toyota - OSBORNE PARK" at bounding box center [263, 242] width 172 height 23
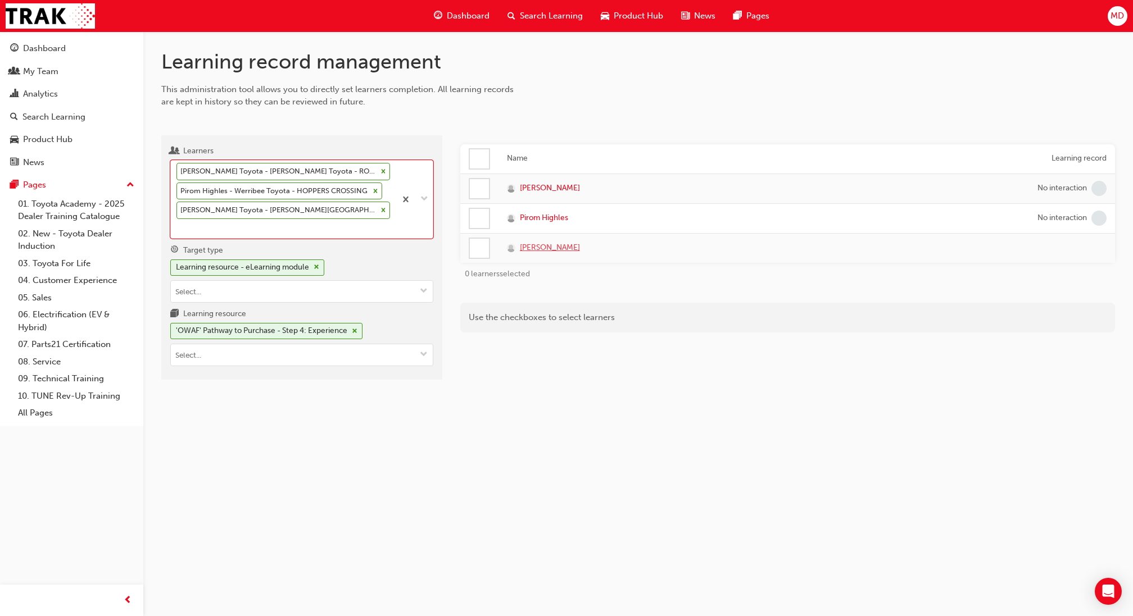
click at [539, 247] on span "Kylie Versace" at bounding box center [550, 248] width 60 height 13
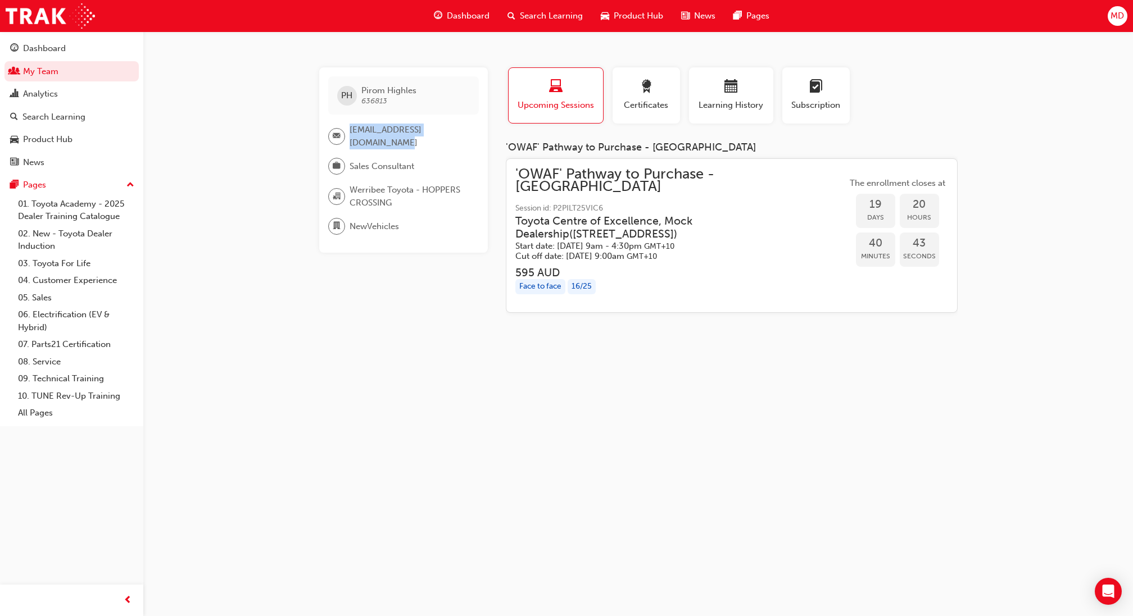
drag, startPoint x: 359, startPoint y: 136, endPoint x: 350, endPoint y: 132, distance: 10.1
click at [350, 132] on span "[EMAIL_ADDRESS][DOMAIN_NAME]" at bounding box center [410, 136] width 120 height 25
click at [365, 144] on span "[EMAIL_ADDRESS][DOMAIN_NAME]" at bounding box center [410, 136] width 120 height 25
drag, startPoint x: 357, startPoint y: 140, endPoint x: 350, endPoint y: 132, distance: 11.2
click at [350, 132] on span "pirom@werribeetoyota.com.au" at bounding box center [410, 136] width 120 height 25
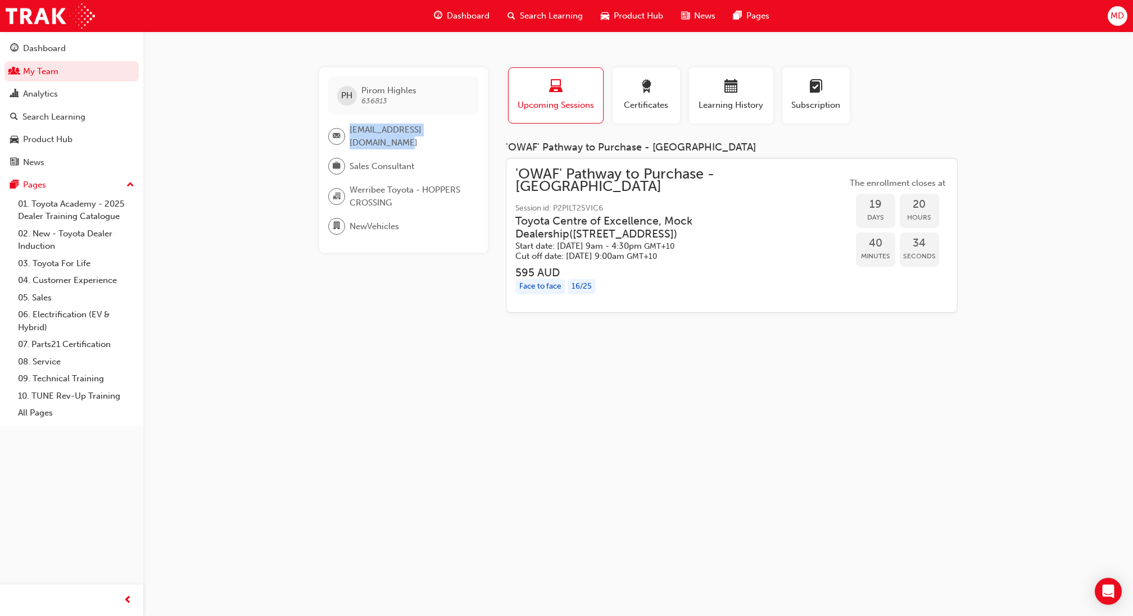
copy span "pirom@werribeetoyota.com.au"
drag, startPoint x: 410, startPoint y: 135, endPoint x: 400, endPoint y: 146, distance: 14.7
click at [407, 138] on span "pirom@werribeetoyota.com.au" at bounding box center [410, 136] width 120 height 25
click at [395, 145] on span "pirom@werribeetoyota.com.au" at bounding box center [410, 136] width 120 height 25
drag, startPoint x: 388, startPoint y: 145, endPoint x: 350, endPoint y: 130, distance: 41.6
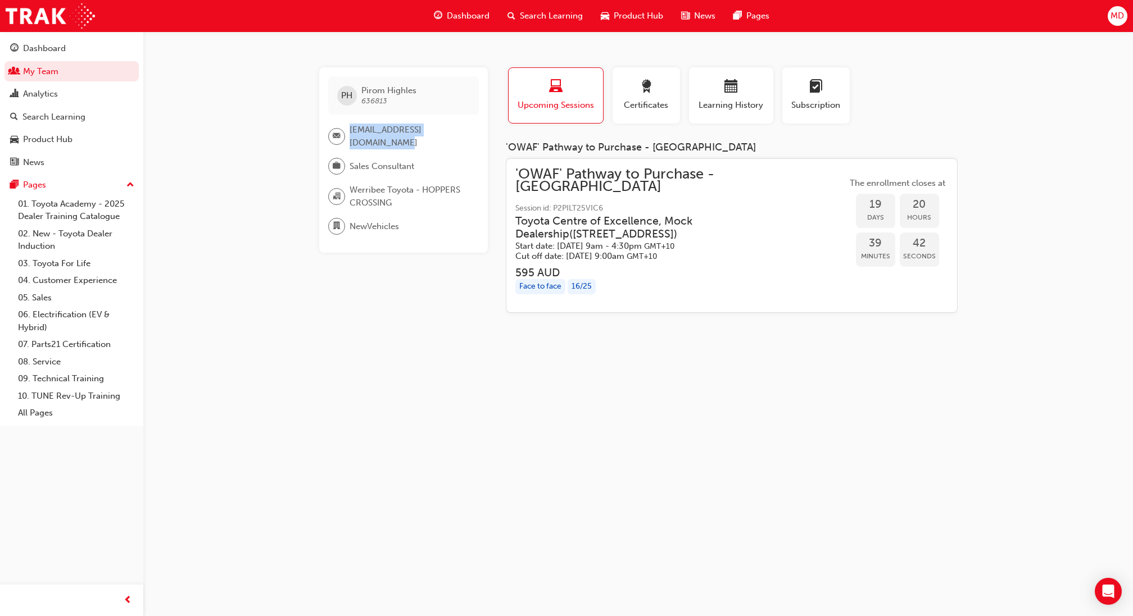
click at [350, 130] on span "pirom@werribeetoyota.com.au" at bounding box center [410, 136] width 120 height 25
click at [391, 129] on span "pirom@werribeetoyota.com.au" at bounding box center [410, 136] width 120 height 25
drag, startPoint x: 395, startPoint y: 144, endPoint x: 347, endPoint y: 131, distance: 48.9
click at [347, 131] on div "pirom@werribeetoyota.com.au" at bounding box center [399, 136] width 142 height 25
copy div "pirom@werribeetoyota.com.au"
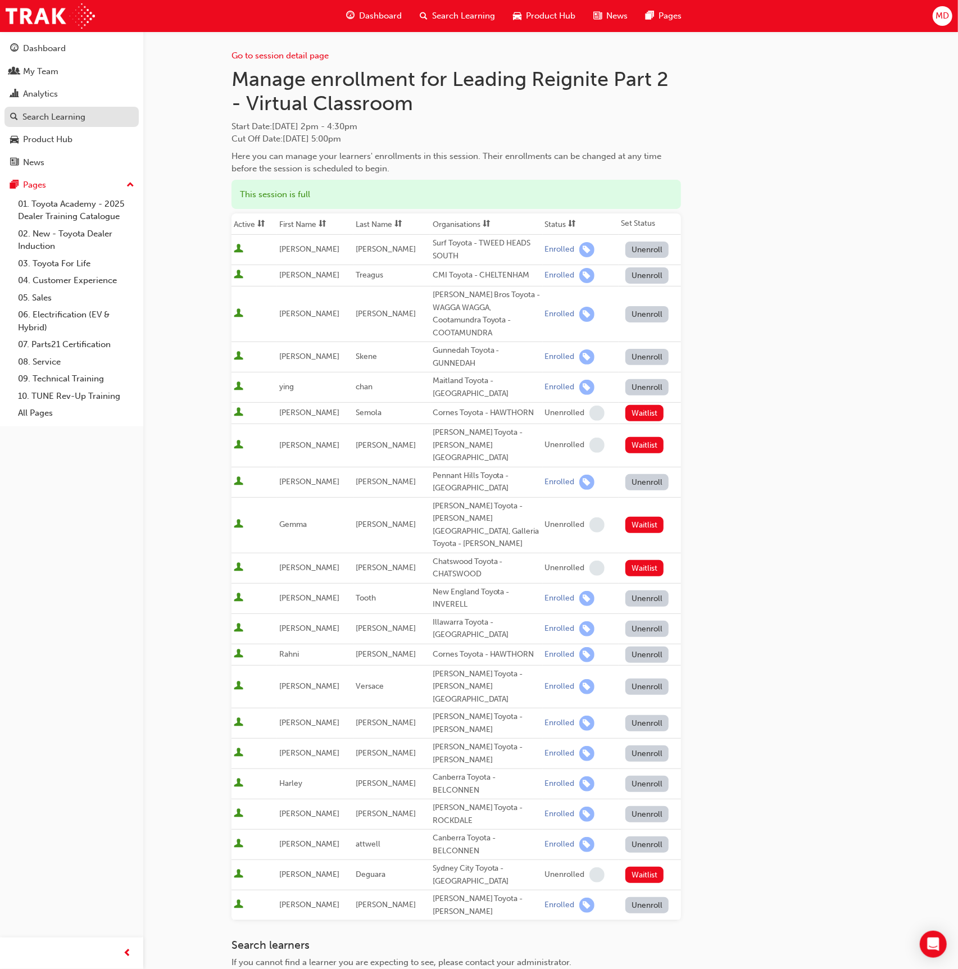
click at [71, 123] on link "Search Learning" at bounding box center [71, 117] width 134 height 21
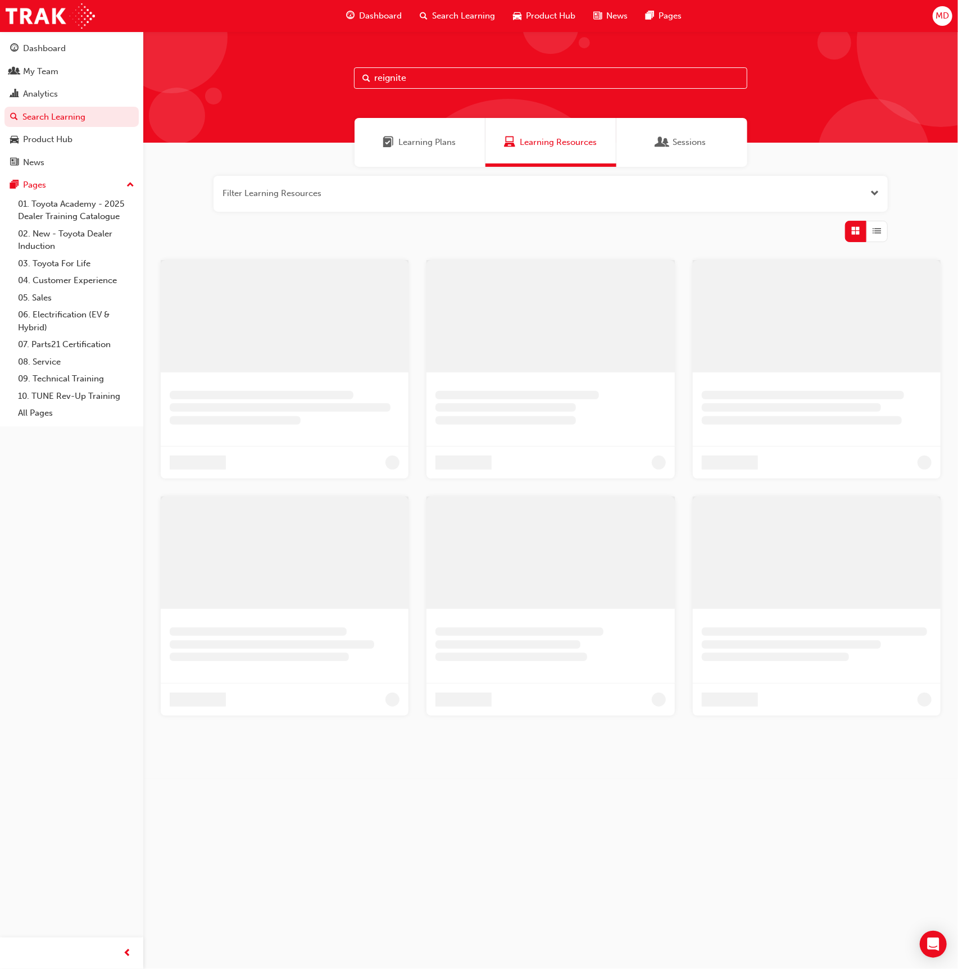
click at [425, 73] on input "reignite" at bounding box center [550, 77] width 393 height 21
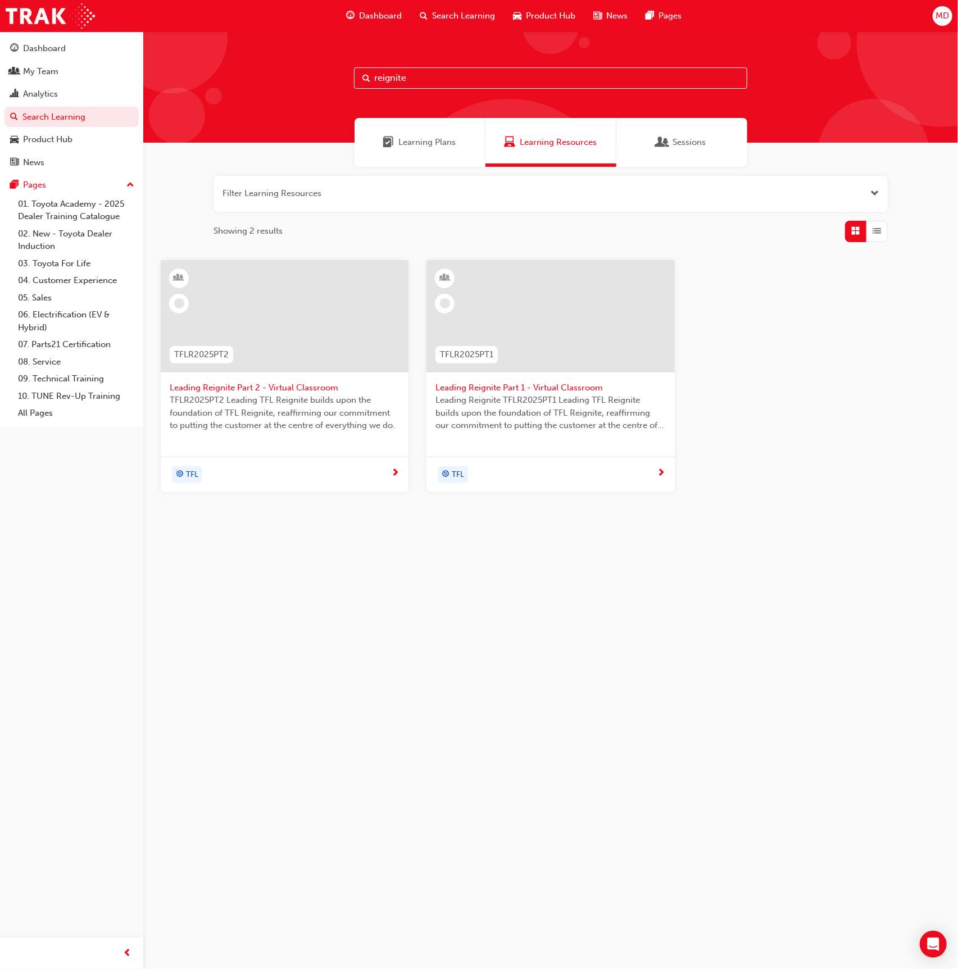
click at [335, 330] on div at bounding box center [285, 316] width 248 height 112
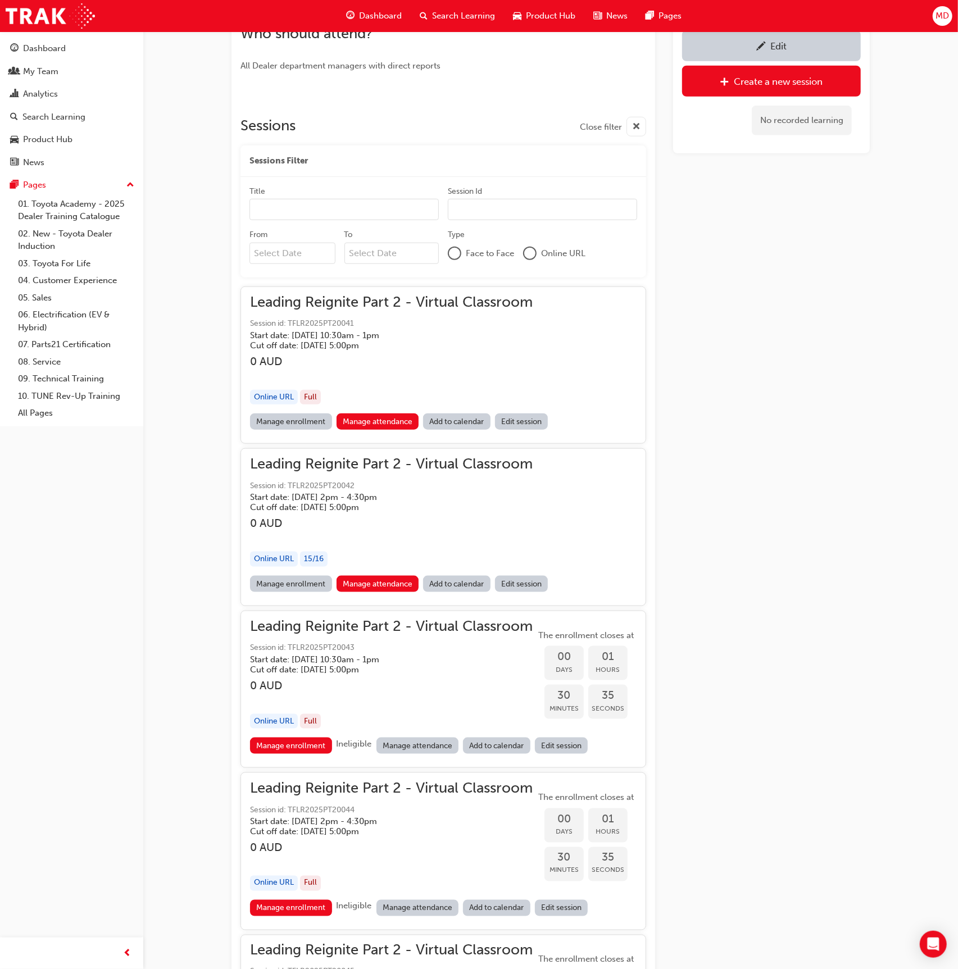
scroll to position [661, 0]
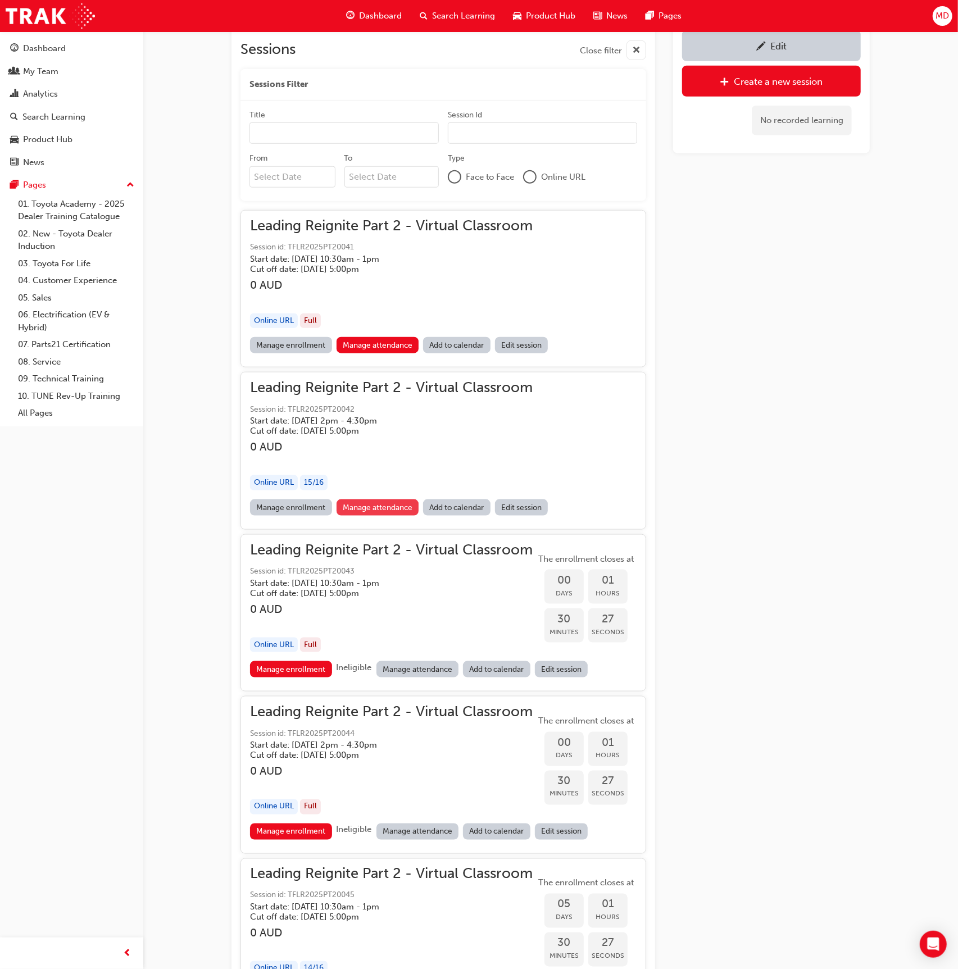
click at [382, 504] on link "Manage attendance" at bounding box center [378, 508] width 83 height 16
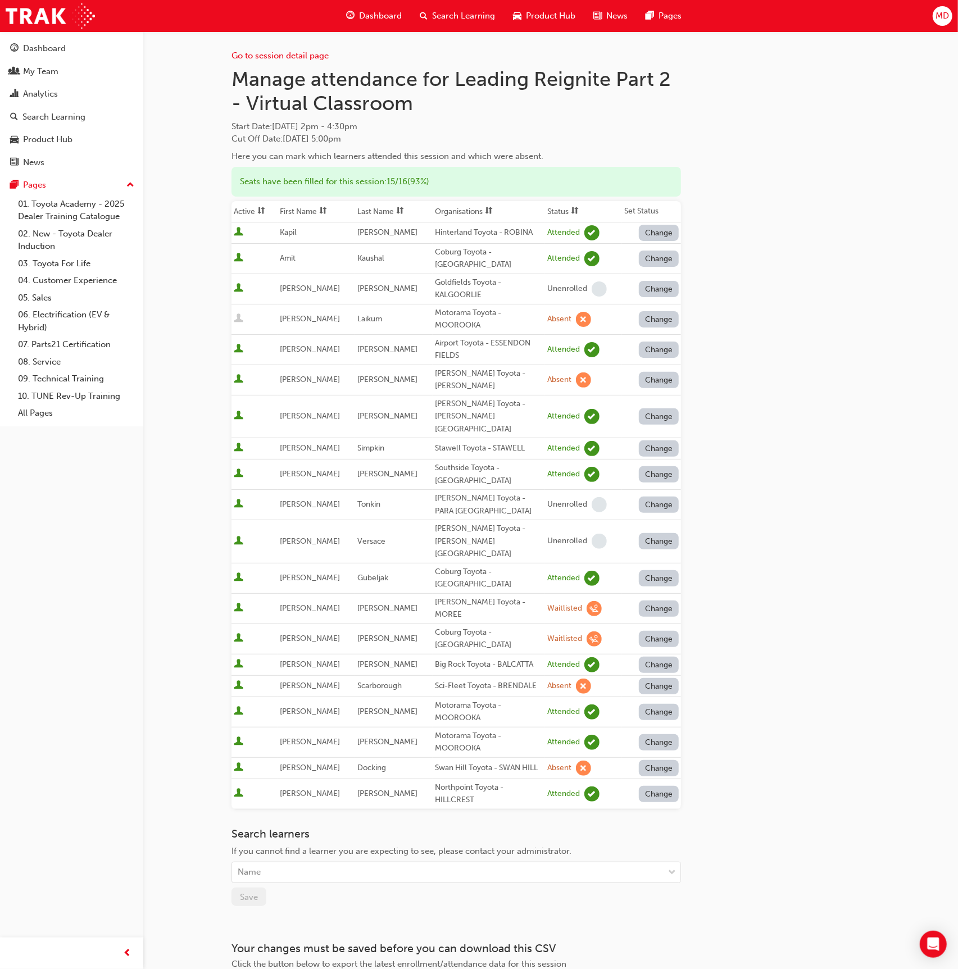
click at [398, 207] on span "sorting-icon" at bounding box center [400, 212] width 8 height 10
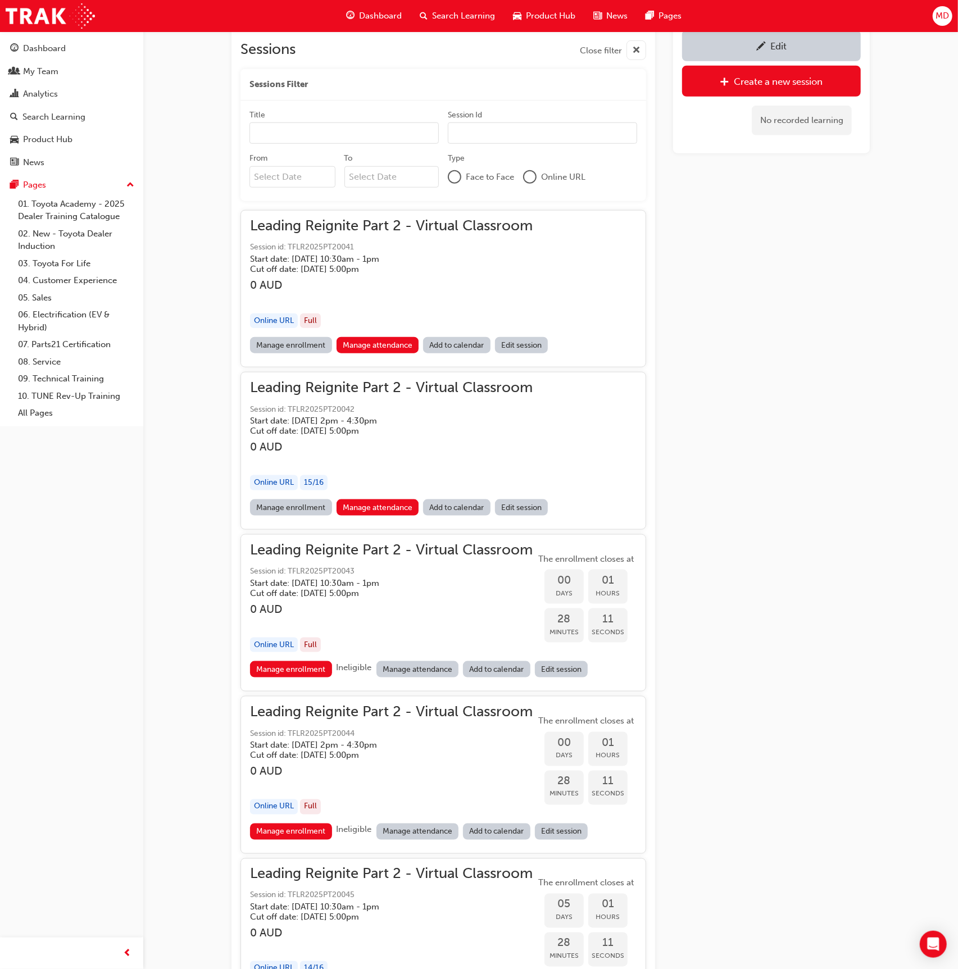
scroll to position [6378, 0]
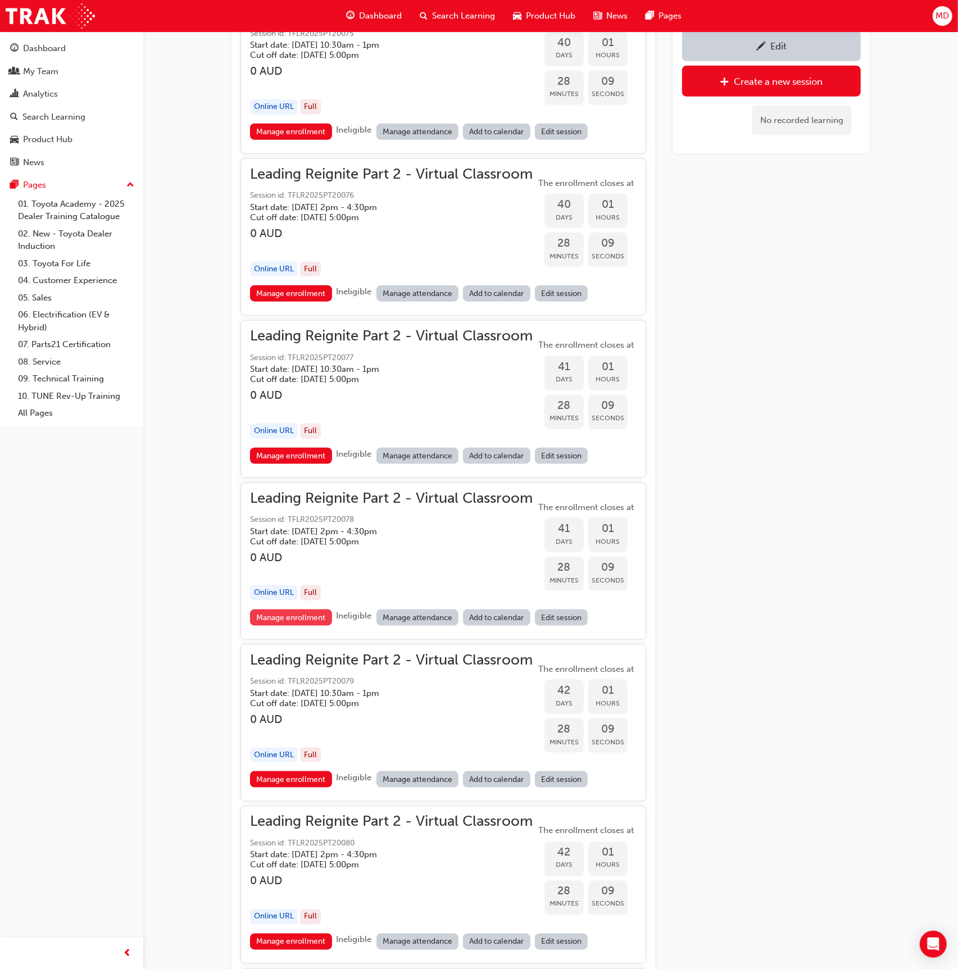
click at [270, 610] on link "Manage enrollment" at bounding box center [291, 618] width 82 height 16
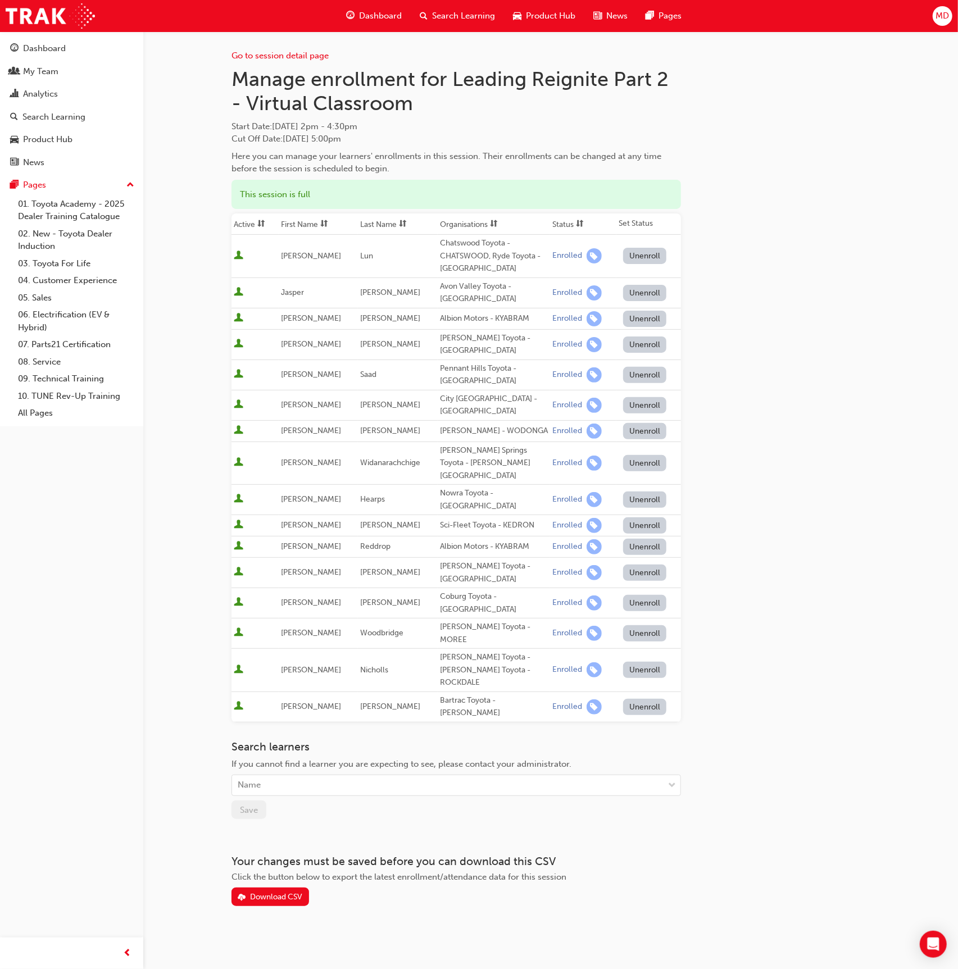
click at [399, 221] on span "sorting-icon" at bounding box center [403, 225] width 8 height 10
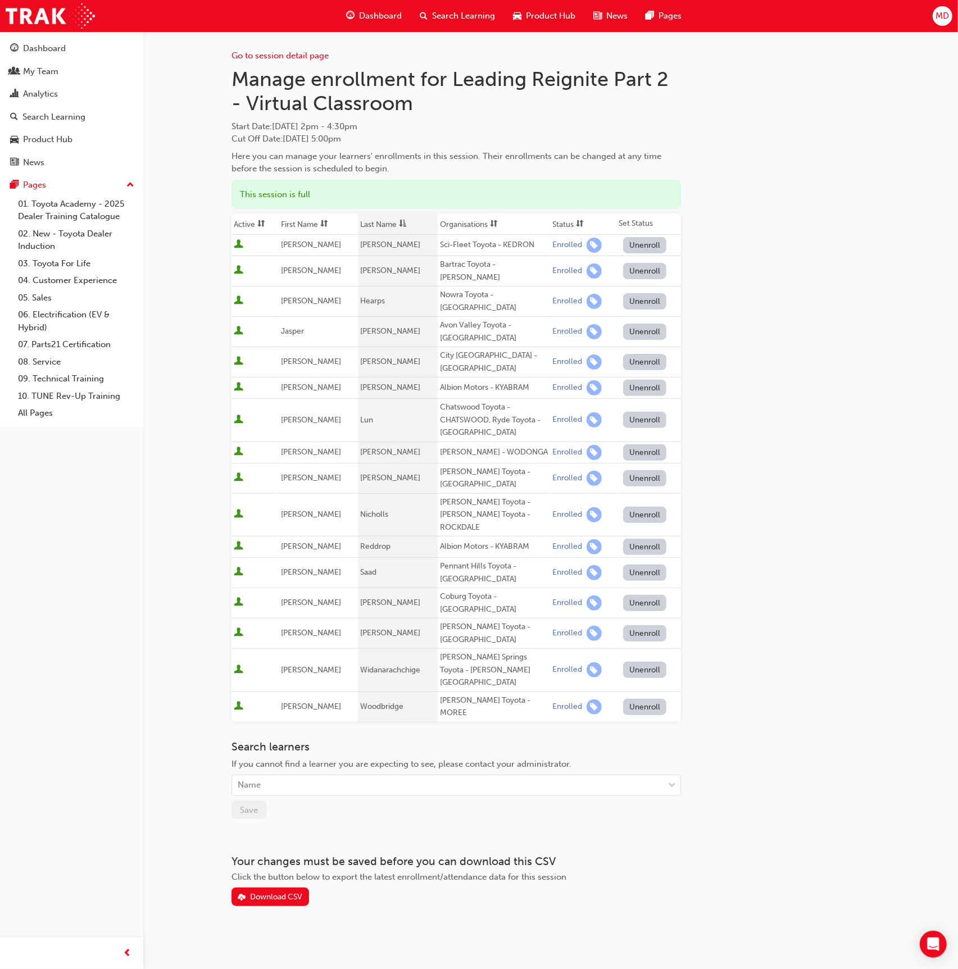
click at [642, 507] on button "Unenroll" at bounding box center [645, 515] width 44 height 16
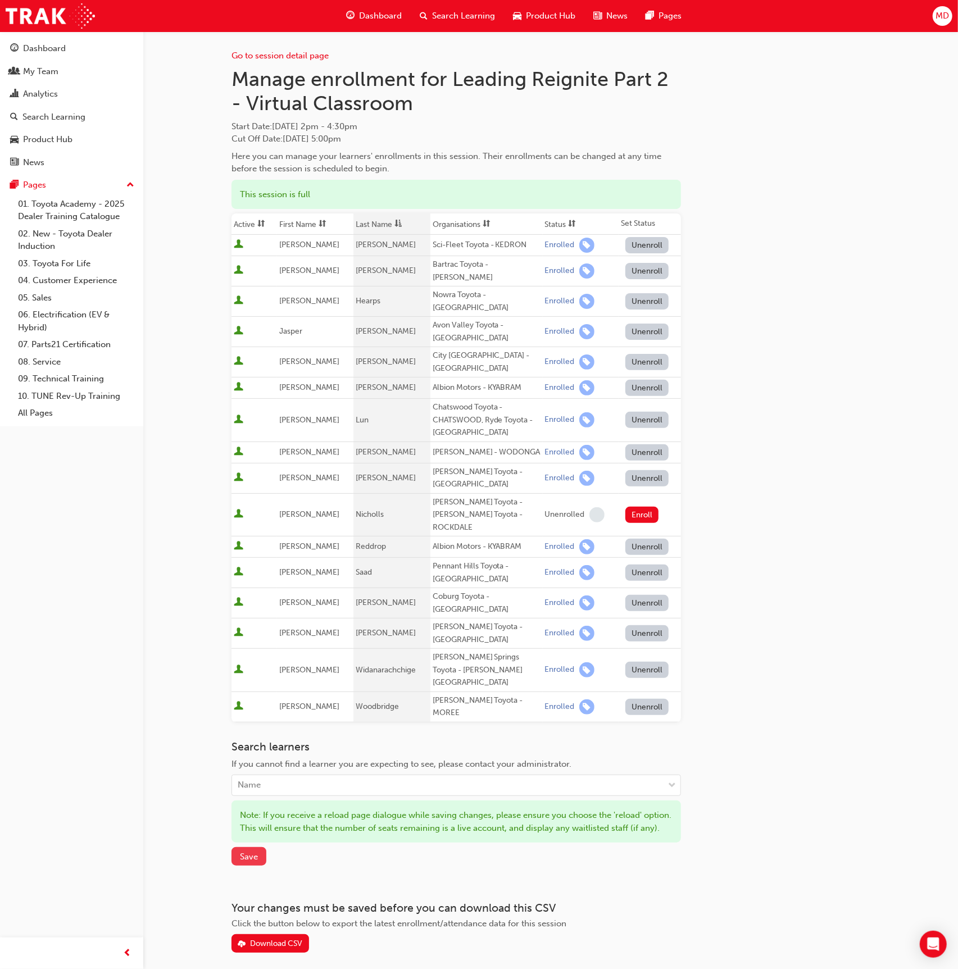
click at [261, 847] on button "Save" at bounding box center [249, 856] width 35 height 19
